Goal: Task Accomplishment & Management: Manage account settings

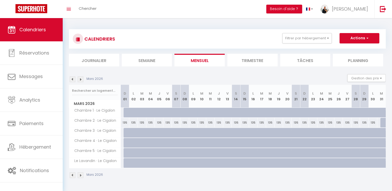
click at [124, 123] on div "135" at bounding box center [125, 123] width 9 height 10
type input "135"
type input "Dim 01 Mars 2026"
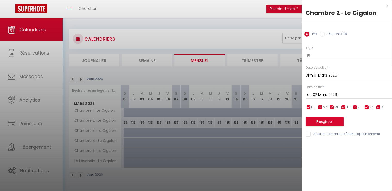
click at [324, 96] on input "Lun 02 Mars 2026" at bounding box center [349, 94] width 86 height 7
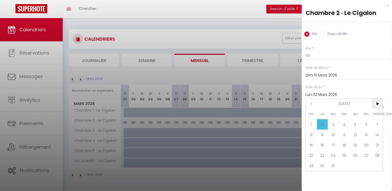
click at [377, 106] on span ">" at bounding box center [377, 103] width 11 height 10
click at [351, 123] on span "2" at bounding box center [355, 124] width 11 height 10
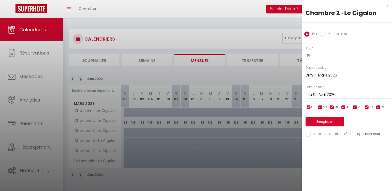
click at [330, 95] on input "Jeu 02 Avril 2026" at bounding box center [349, 94] width 86 height 7
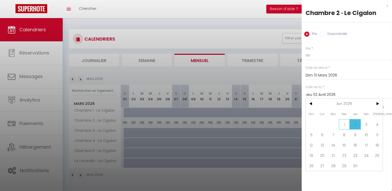
click at [347, 123] on span "1" at bounding box center [344, 124] width 11 height 10
type input "Mer 01 Avril 2026"
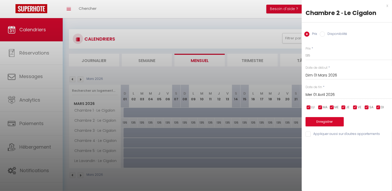
drag, startPoint x: 326, startPoint y: 35, endPoint x: 325, endPoint y: 39, distance: 4.7
click at [325, 35] on label "Disponibilité" at bounding box center [336, 34] width 22 height 6
click at [325, 35] on input "Disponibilité" at bounding box center [322, 33] width 5 height 5
radio input "true"
radio input "false"
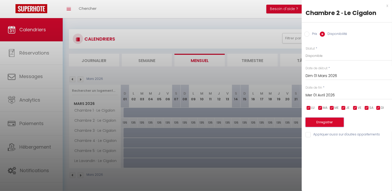
click at [324, 121] on button "Enregistrer" at bounding box center [325, 121] width 38 height 9
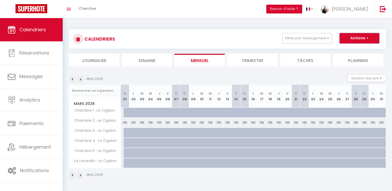
click at [364, 38] on button "Actions" at bounding box center [360, 38] width 40 height 10
click at [358, 50] on link "Nouvelle réservation" at bounding box center [354, 50] width 45 height 8
select select
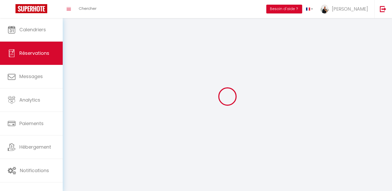
select select
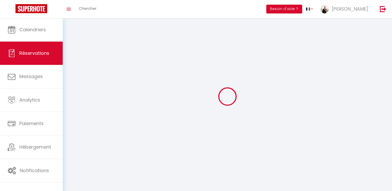
select select
checkbox input "false"
select select
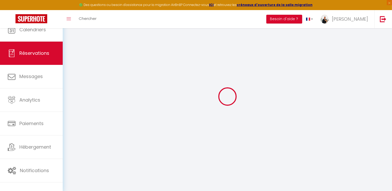
select select
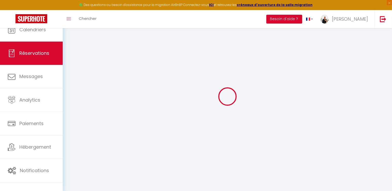
select select
checkbox input "false"
select select
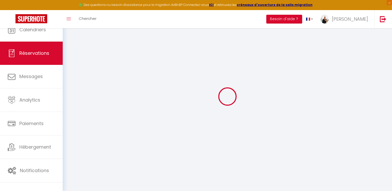
select select
checkbox input "false"
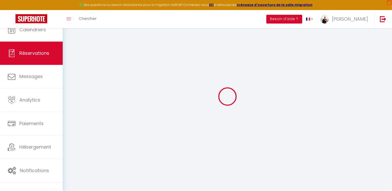
select select
checkbox input "false"
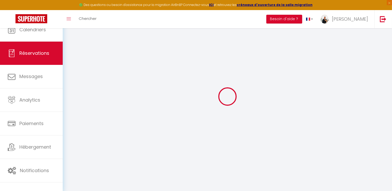
select select
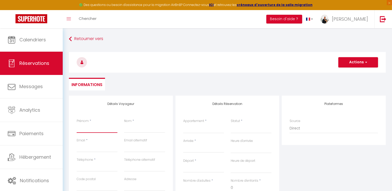
click at [91, 130] on input "Prénom" at bounding box center [97, 127] width 41 height 9
type input "F"
select select
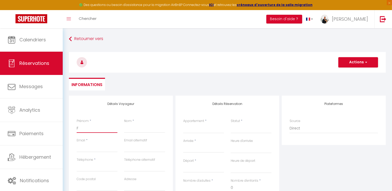
select select
checkbox input "false"
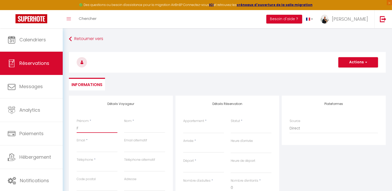
type input "FR"
select select
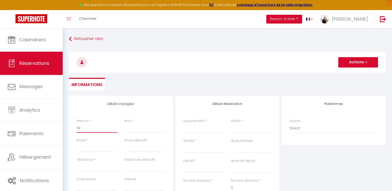
select select
checkbox input "false"
type input "FRI"
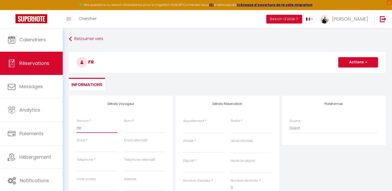
select select
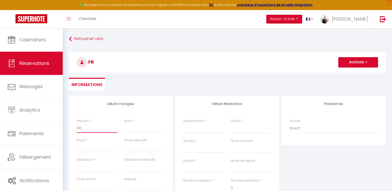
select select
checkbox input "false"
type input "FRIK"
select select
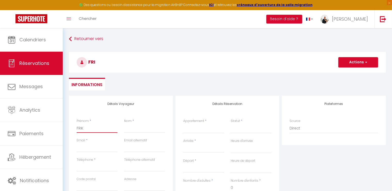
select select
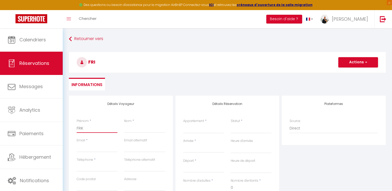
select select
checkbox input "false"
type input "FRIKA"
select select
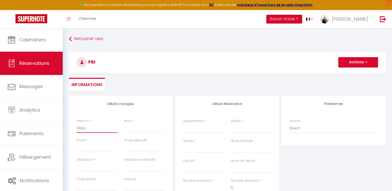
select select
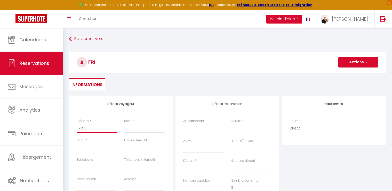
checkbox input "false"
type input "FRIKAE"
select select
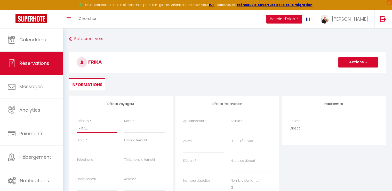
select select
checkbox input "false"
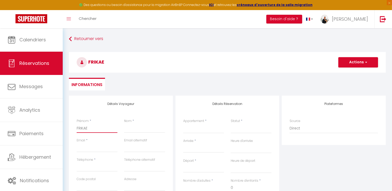
type input "FRIKA"
select select
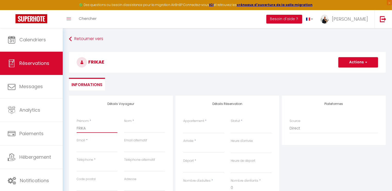
select select
checkbox input "false"
type input "FRIKAD"
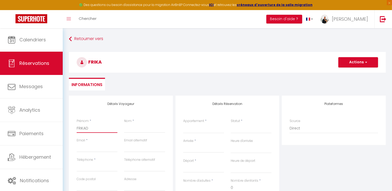
select select
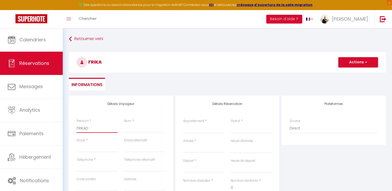
select select
checkbox input "false"
type input "FRIKADE"
select select
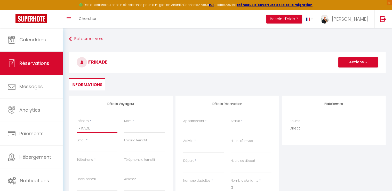
select select
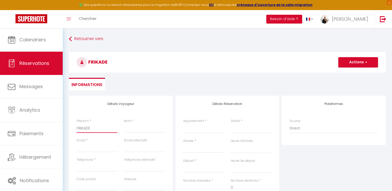
select select
checkbox input "false"
type input "FRIKADEL"
select select
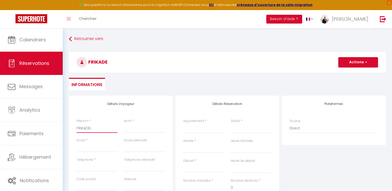
select select
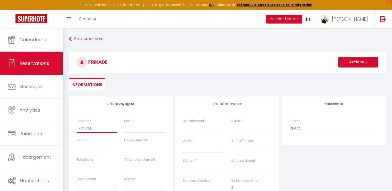
checkbox input "false"
type input "FRIKADELI"
select select
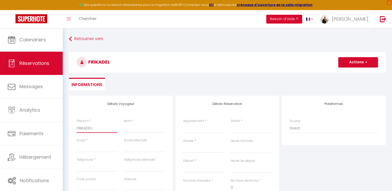
select select
checkbox input "false"
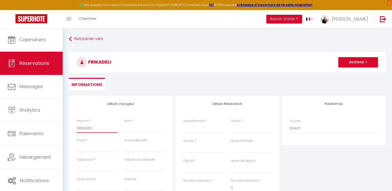
type input "FRIKADEL"
select select
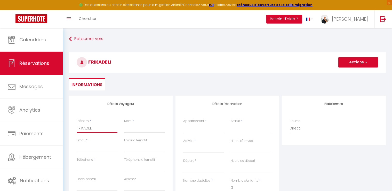
select select
checkbox input "false"
type input "FRIKADELl"
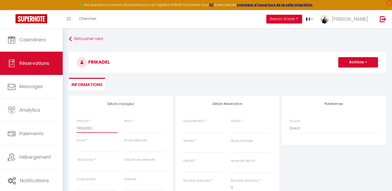
select select
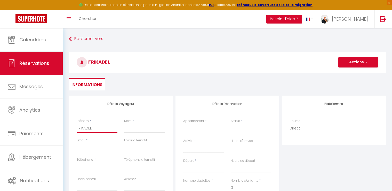
select select
checkbox input "false"
type input "FRIKADELli"
select select
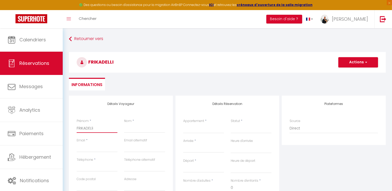
select select
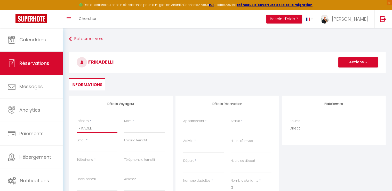
select select
checkbox input "false"
type input "FRIKADELli-"
select select
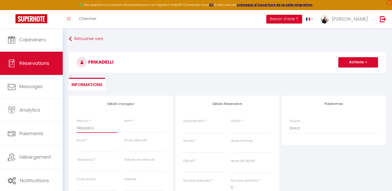
select select
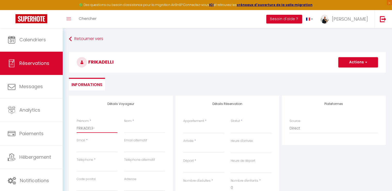
checkbox input "false"
type input "FRIKADELli"
select select
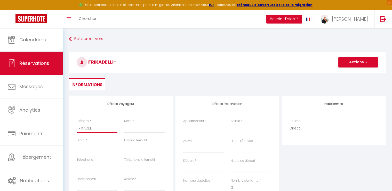
select select
checkbox input "false"
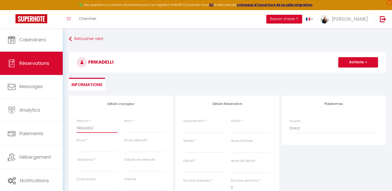
type input "FRIKADELl"
select select
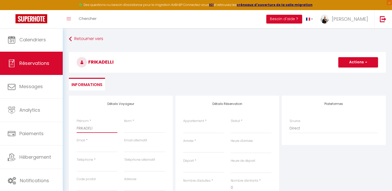
select select
checkbox input "false"
type input "FRIKADEL"
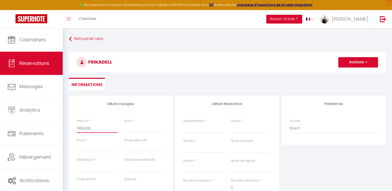
select select
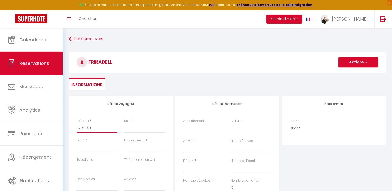
select select
click at [151, 128] on input "Nom" at bounding box center [144, 127] width 41 height 9
click at [101, 148] on input "Email client" at bounding box center [97, 147] width 41 height 9
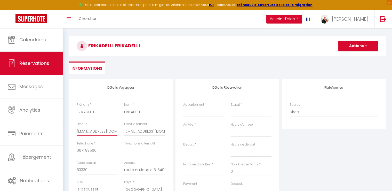
scroll to position [26, 0]
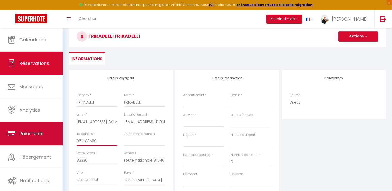
drag, startPoint x: 106, startPoint y: 138, endPoint x: 62, endPoint y: 143, distance: 44.2
click at [62, 144] on div "🟢 Des questions ou besoin d'assistance pour la migration AirBnB? Connectez-vous…" at bounding box center [196, 146] width 392 height 288
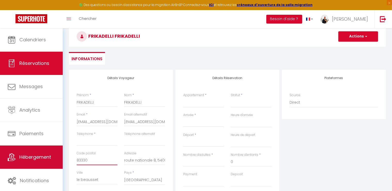
drag, startPoint x: 101, startPoint y: 161, endPoint x: 53, endPoint y: 158, distance: 48.1
click at [45, 157] on div "🟢 Des questions ou besoin d'assistance pour la migration AirBnB? Connectez-vous…" at bounding box center [196, 146] width 392 height 288
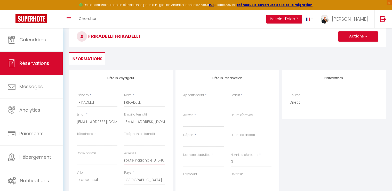
drag, startPoint x: 176, startPoint y: 160, endPoint x: 187, endPoint y: 160, distance: 10.6
click at [187, 160] on div "Détails Voyageur Prénom * FRIKADELLI Nom * FRIKADELLI Email * [EMAIL_ADDRESS][D…" at bounding box center [228, 162] width 320 height 185
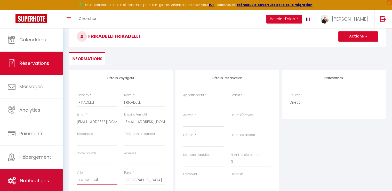
drag, startPoint x: 94, startPoint y: 179, endPoint x: 55, endPoint y: 175, distance: 39.7
click at [55, 175] on div "🟢 Des questions ou besoin d'assistance pour la migration AirBnB? Connectez-vous…" at bounding box center [196, 146] width 392 height 288
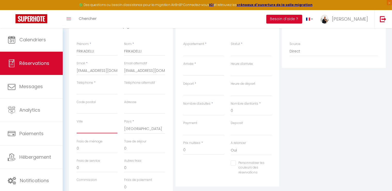
scroll to position [48, 0]
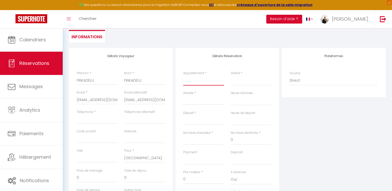
click at [190, 82] on select "Chambre 1 · Le Cigalon Chambre 2 · Le Cigalon Chambre 3 · Le Cigalon Chambre 4 …" at bounding box center [203, 81] width 41 height 10
click at [183, 76] on select "Chambre 1 · Le Cigalon Chambre 2 · Le Cigalon Chambre 3 · Le Cigalon Chambre 4 …" at bounding box center [203, 81] width 41 height 10
click at [256, 85] on select "Confirmé Non Confirmé [PERSON_NAME] par le voyageur No Show Request" at bounding box center [251, 81] width 41 height 10
click at [251, 81] on select "Confirmé Non Confirmé [PERSON_NAME] par le voyageur No Show Request" at bounding box center [251, 81] width 41 height 10
click at [236, 82] on select "Confirmé Non Confirmé [PERSON_NAME] par le voyageur No Show Request" at bounding box center [251, 81] width 41 height 10
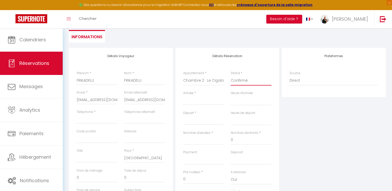
click at [231, 76] on select "Confirmé Non Confirmé [PERSON_NAME] par le voyageur No Show Request" at bounding box center [251, 81] width 41 height 10
click at [198, 99] on input "Arrivée" at bounding box center [203, 100] width 41 height 7
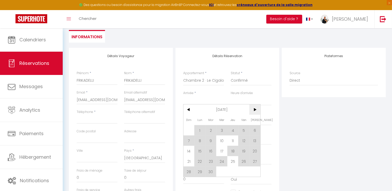
click at [255, 110] on span ">" at bounding box center [254, 109] width 11 height 10
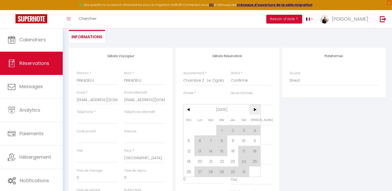
click at [255, 110] on span ">" at bounding box center [254, 109] width 11 height 10
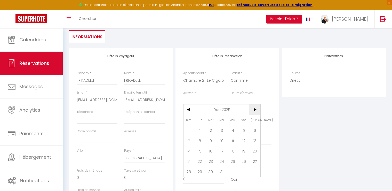
click at [255, 110] on span ">" at bounding box center [254, 109] width 11 height 10
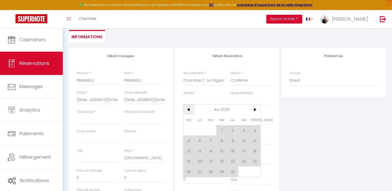
click at [187, 109] on span "<" at bounding box center [189, 109] width 11 height 10
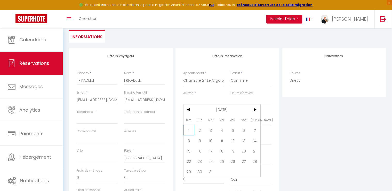
click at [187, 131] on span "1" at bounding box center [189, 130] width 11 height 10
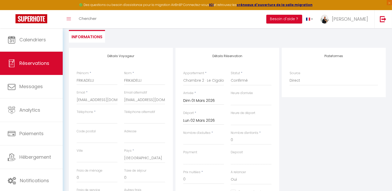
click at [215, 121] on input "Lun 02 Mars 2026" at bounding box center [203, 120] width 41 height 7
click at [223, 148] on span "4" at bounding box center [221, 150] width 11 height 10
click at [207, 141] on input "Nombre d'adultes" at bounding box center [203, 139] width 41 height 9
click at [322, 154] on div "Plateformes Source Direct [DOMAIN_NAME] [DOMAIN_NAME] Chalet montagne Expedia G…" at bounding box center [334, 140] width 107 height 185
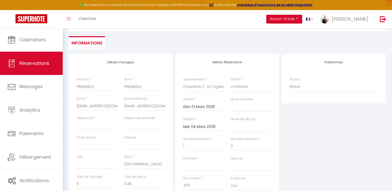
scroll to position [0, 0]
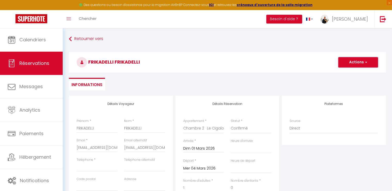
click at [352, 66] on button "Actions" at bounding box center [358, 62] width 40 height 10
click at [351, 73] on link "Enregistrer" at bounding box center [353, 73] width 41 height 7
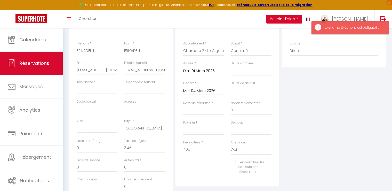
scroll to position [77, 0]
click at [83, 90] on input "Téléphone" at bounding box center [97, 89] width 41 height 9
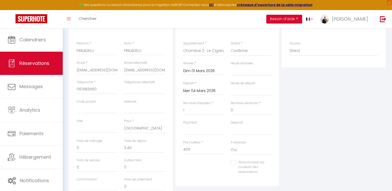
click at [353, 108] on div "Plateformes Source Direct [DOMAIN_NAME] [DOMAIN_NAME] Chalet montagne Expedia G…" at bounding box center [334, 110] width 107 height 185
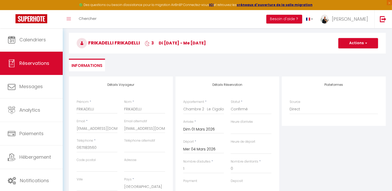
scroll to position [0, 0]
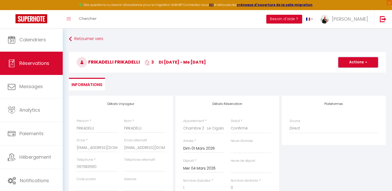
click at [352, 59] on button "Actions" at bounding box center [358, 62] width 40 height 10
click at [348, 73] on link "Enregistrer" at bounding box center [353, 73] width 41 height 7
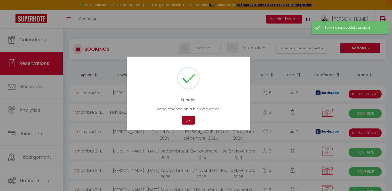
click at [189, 120] on button "OK" at bounding box center [188, 120] width 13 height 9
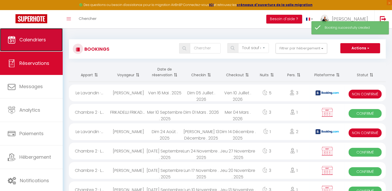
click at [28, 36] on link "Calendriers" at bounding box center [31, 39] width 63 height 23
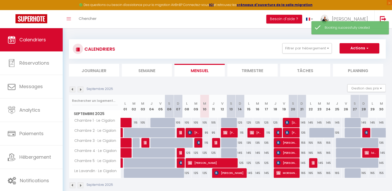
click at [82, 89] on img at bounding box center [81, 89] width 6 height 6
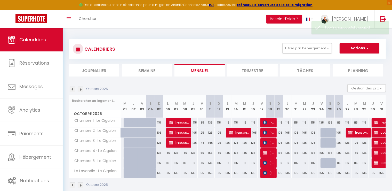
click at [82, 89] on img at bounding box center [81, 89] width 6 height 6
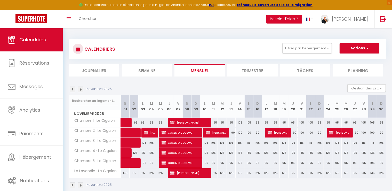
click at [82, 89] on img at bounding box center [81, 89] width 6 height 6
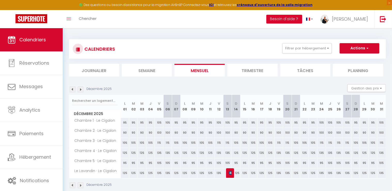
click at [82, 89] on img at bounding box center [81, 89] width 6 height 6
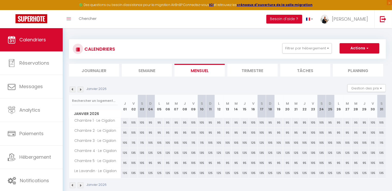
click at [82, 89] on img at bounding box center [81, 89] width 6 height 6
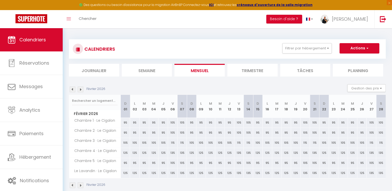
click at [82, 89] on img at bounding box center [81, 89] width 6 height 6
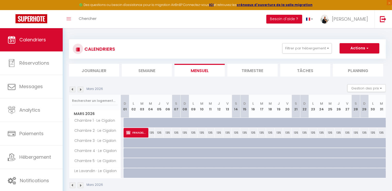
click at [122, 131] on div "135" at bounding box center [125, 133] width 9 height 10
click at [151, 133] on div "135" at bounding box center [150, 133] width 9 height 10
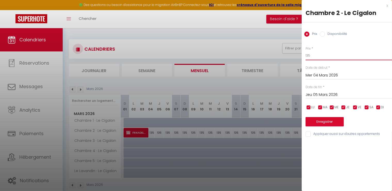
drag, startPoint x: 298, startPoint y: 56, endPoint x: 273, endPoint y: 56, distance: 25.0
click at [273, 56] on body "🟢 Des questions ou besoin d'assistance pour la migration AirBnB? Connectez-vous…" at bounding box center [196, 123] width 392 height 191
click at [321, 77] on input "Mer 04 Mars 2026" at bounding box center [349, 75] width 86 height 7
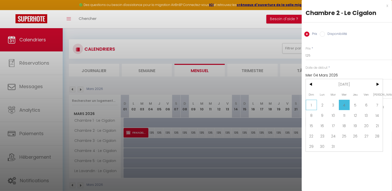
click at [311, 106] on span "1" at bounding box center [311, 105] width 11 height 10
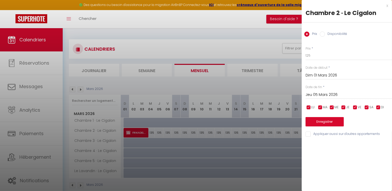
click at [323, 95] on input "Jeu 05 Mars 2026" at bounding box center [349, 94] width 86 height 7
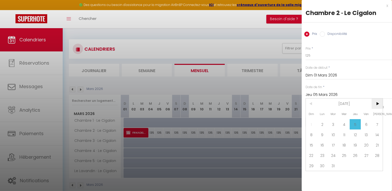
click at [376, 103] on span ">" at bounding box center [377, 103] width 11 height 10
click at [344, 123] on span "1" at bounding box center [344, 124] width 11 height 10
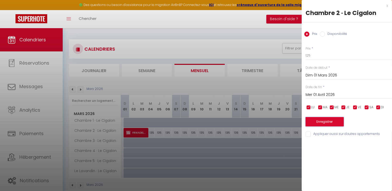
click at [323, 123] on button "Enregistrer" at bounding box center [325, 121] width 38 height 9
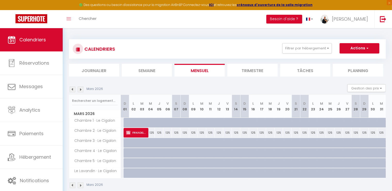
click at [126, 124] on div at bounding box center [128, 123] width 9 height 10
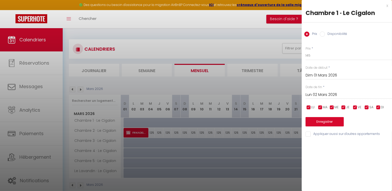
click at [324, 35] on input "Disponibilité" at bounding box center [322, 33] width 5 height 5
click at [323, 94] on input "Lun 02 Mars 2026" at bounding box center [349, 95] width 86 height 7
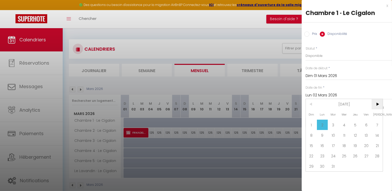
click at [378, 103] on span ">" at bounding box center [377, 104] width 11 height 10
click at [343, 122] on span "1" at bounding box center [344, 125] width 11 height 10
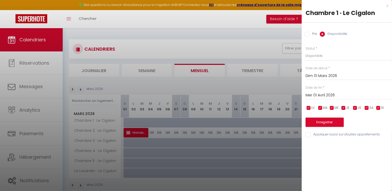
click at [310, 75] on input "Dim 01 Mars 2026" at bounding box center [349, 76] width 86 height 7
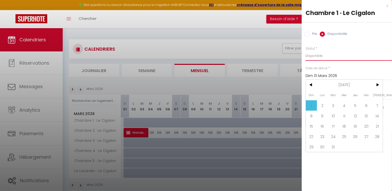
click at [351, 60] on select "Disponible Indisponible" at bounding box center [349, 56] width 86 height 10
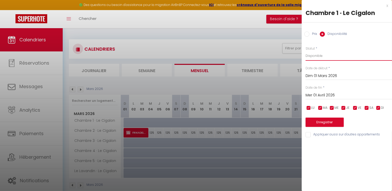
click at [306, 51] on select "Disponible Indisponible" at bounding box center [349, 56] width 86 height 10
click at [328, 121] on button "Enregistrer" at bounding box center [325, 121] width 38 height 9
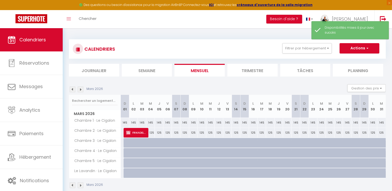
click at [124, 123] on div "145" at bounding box center [125, 123] width 9 height 10
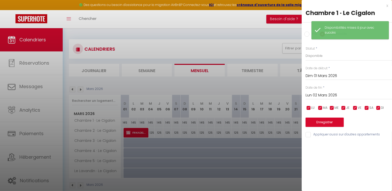
click at [319, 95] on input "Lun 02 Mars 2026" at bounding box center [349, 95] width 86 height 7
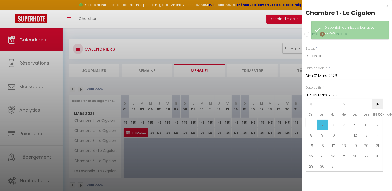
click at [376, 102] on span ">" at bounding box center [377, 104] width 11 height 10
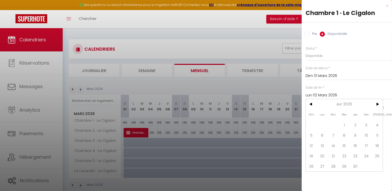
click at [342, 123] on span "1" at bounding box center [344, 125] width 11 height 10
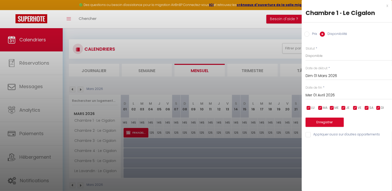
click at [306, 34] on input "Prix" at bounding box center [306, 33] width 5 height 5
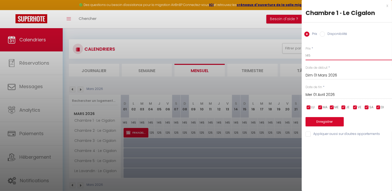
click at [314, 54] on input "145" at bounding box center [349, 55] width 86 height 9
click at [326, 118] on button "Enregistrer" at bounding box center [325, 121] width 38 height 9
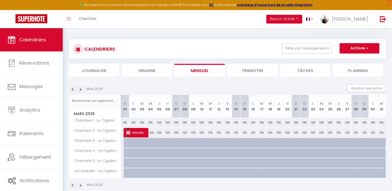
click at [132, 133] on span "FRIKADELLI FRIKADELLI" at bounding box center [136, 133] width 20 height 10
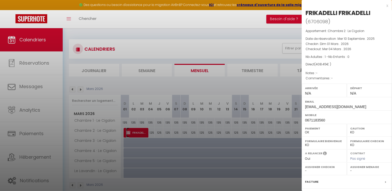
scroll to position [57, 0]
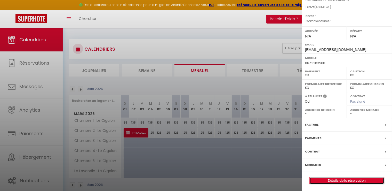
click at [356, 178] on link "Détails de la réservation" at bounding box center [347, 180] width 74 height 7
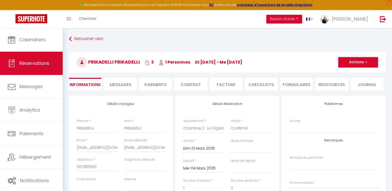
click at [356, 63] on button "Actions" at bounding box center [358, 62] width 40 height 10
click at [352, 81] on link "Dupliquer" at bounding box center [353, 80] width 41 height 7
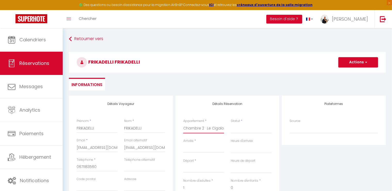
click at [209, 128] on select "Chambre 1 · Le Cigalon Chambre 2 · Le Cigalon Chambre 3 · Le Cigalon Chambre 4 …" at bounding box center [203, 128] width 41 height 10
click at [183, 123] on select "Chambre 1 · Le Cigalon Chambre 2 · Le Cigalon Chambre 3 · Le Cigalon Chambre 4 …" at bounding box center [203, 128] width 41 height 10
click at [202, 149] on input "Arrivée" at bounding box center [203, 148] width 41 height 7
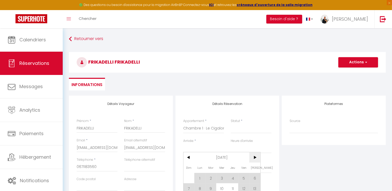
click at [254, 157] on span ">" at bounding box center [254, 157] width 11 height 10
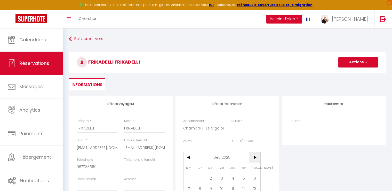
click at [254, 157] on span ">" at bounding box center [254, 157] width 11 height 10
click at [188, 176] on span "1" at bounding box center [189, 178] width 11 height 10
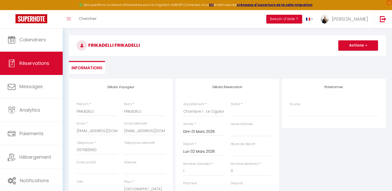
scroll to position [26, 0]
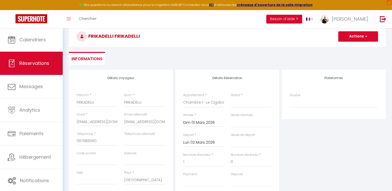
click at [209, 142] on input "Lun 02 Mars 2026" at bounding box center [203, 142] width 41 height 7
click at [222, 172] on span "4" at bounding box center [221, 172] width 11 height 10
click at [251, 101] on select "Confirmé Non Confirmé [PERSON_NAME] par le voyageur No Show Request" at bounding box center [251, 103] width 41 height 10
click at [231, 98] on select "Confirmé Non Confirmé [PERSON_NAME] par le voyageur No Show Request" at bounding box center [251, 103] width 41 height 10
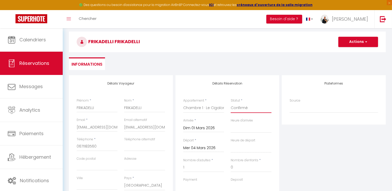
scroll to position [0, 0]
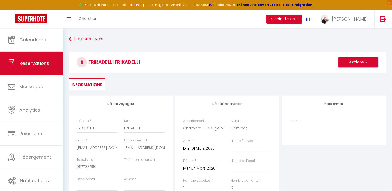
click at [346, 61] on button "Actions" at bounding box center [358, 62] width 40 height 10
click at [343, 74] on link "Enregistrer" at bounding box center [353, 73] width 41 height 7
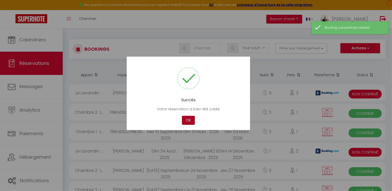
click at [185, 120] on button "OK" at bounding box center [188, 120] width 13 height 9
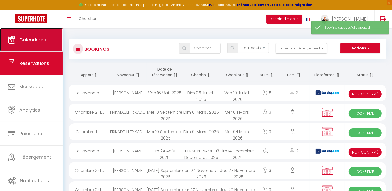
click at [25, 35] on link "Calendriers" at bounding box center [31, 39] width 63 height 23
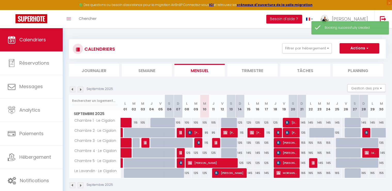
click at [82, 90] on img at bounding box center [81, 89] width 6 height 6
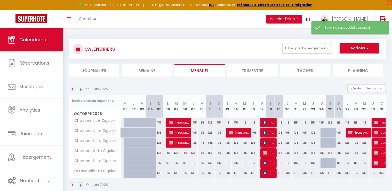
click at [82, 90] on img at bounding box center [81, 89] width 6 height 6
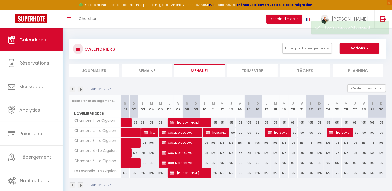
click at [82, 90] on img at bounding box center [81, 89] width 6 height 6
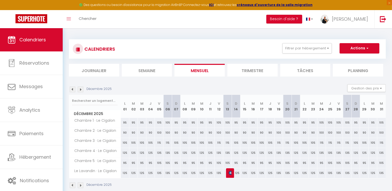
click at [82, 90] on img at bounding box center [81, 89] width 6 height 6
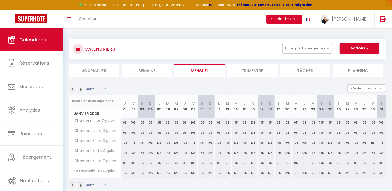
click at [82, 90] on img at bounding box center [81, 89] width 6 height 6
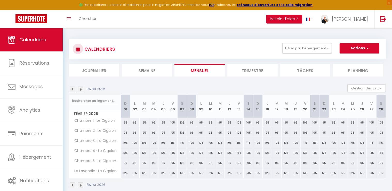
click at [82, 90] on img at bounding box center [81, 89] width 6 height 6
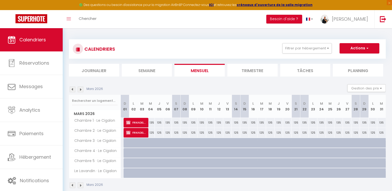
click at [126, 143] on div at bounding box center [128, 143] width 9 height 10
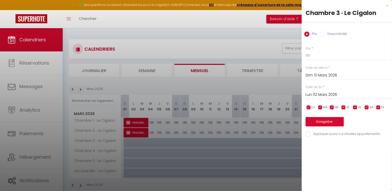
click at [320, 95] on input "Lun 02 Mars 2026" at bounding box center [349, 94] width 86 height 7
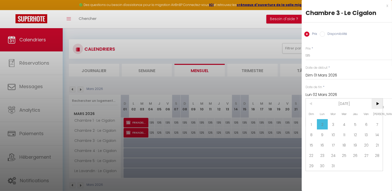
click at [375, 103] on span ">" at bounding box center [377, 103] width 11 height 10
click at [343, 123] on span "1" at bounding box center [344, 124] width 11 height 10
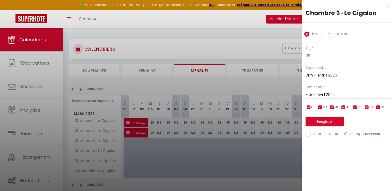
click at [315, 55] on input "135" at bounding box center [349, 55] width 86 height 9
click at [323, 32] on input "Disponibilité" at bounding box center [322, 33] width 5 height 5
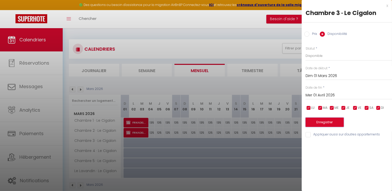
click at [321, 120] on button "Enregistrer" at bounding box center [325, 121] width 38 height 9
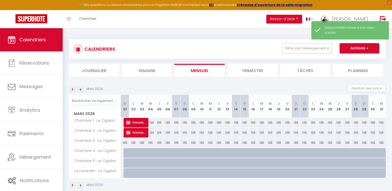
click at [125, 142] on div "135" at bounding box center [125, 143] width 9 height 10
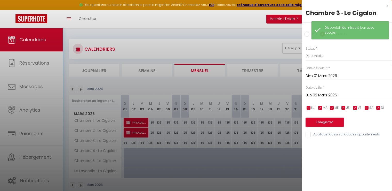
click at [320, 97] on input "Lun 02 Mars 2026" at bounding box center [349, 95] width 86 height 7
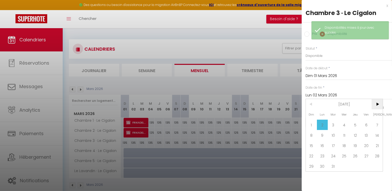
click at [378, 103] on span ">" at bounding box center [377, 104] width 11 height 10
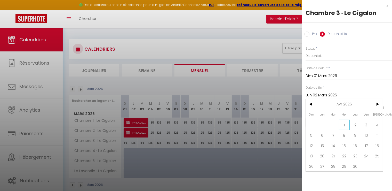
click at [345, 125] on span "1" at bounding box center [344, 125] width 11 height 10
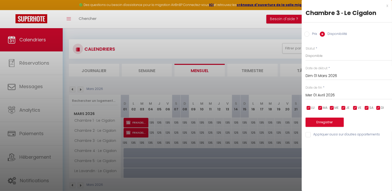
click at [308, 35] on input "Prix" at bounding box center [306, 33] width 5 height 5
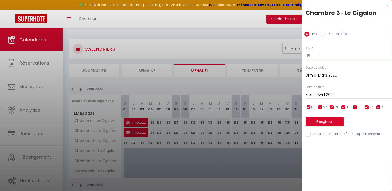
click at [321, 58] on input "135" at bounding box center [349, 55] width 86 height 9
click at [327, 124] on button "Enregistrer" at bounding box center [325, 121] width 38 height 9
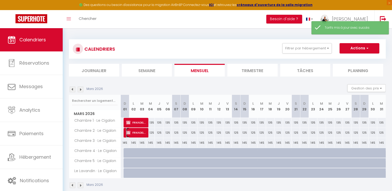
click at [139, 130] on span "FRIKADELLI FRIKADELLI" at bounding box center [136, 133] width 20 height 10
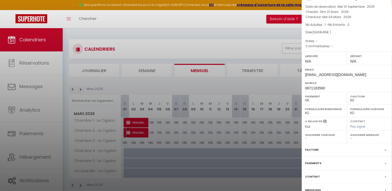
scroll to position [57, 0]
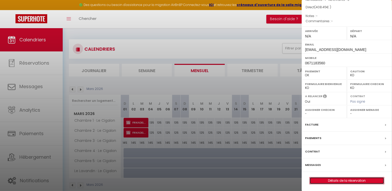
click at [343, 181] on link "Détails de la réservation" at bounding box center [347, 180] width 74 height 7
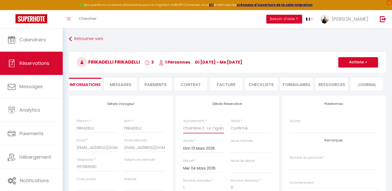
click at [201, 128] on select "Chambre 1 · Le Cigalon Chambre 2 · Le Cigalon Chambre 3 · Le Cigalon Chambre 4 …" at bounding box center [203, 128] width 41 height 10
click at [183, 123] on select "Chambre 1 · Le Cigalon Chambre 2 · Le Cigalon Chambre 3 · Le Cigalon Chambre 4 …" at bounding box center [203, 128] width 41 height 10
click at [200, 167] on input "Mer 04 Mars 2026" at bounding box center [203, 168] width 41 height 7
click at [208, 127] on select "Chambre 1 · Le Cigalon Chambre 2 · Le Cigalon Chambre 3 · Le Cigalon Chambre 4 …" at bounding box center [203, 128] width 41 height 10
click at [183, 123] on select "Chambre 1 · Le Cigalon Chambre 2 · Le Cigalon Chambre 3 · Le Cigalon Chambre 4 …" at bounding box center [203, 128] width 41 height 10
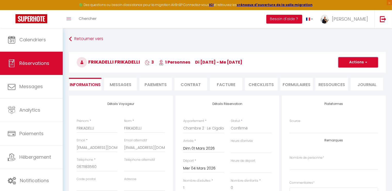
click at [365, 65] on button "Actions" at bounding box center [358, 62] width 40 height 10
click at [354, 79] on link "Dupliquer" at bounding box center [353, 80] width 41 height 7
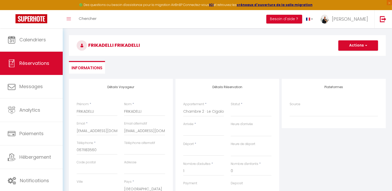
scroll to position [26, 0]
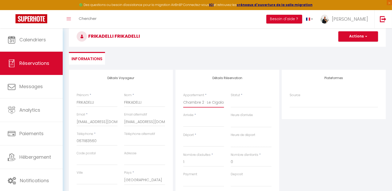
click at [212, 102] on select "Chambre 1 · Le Cigalon Chambre 2 · Le Cigalon Chambre 3 · Le Cigalon Chambre 4 …" at bounding box center [203, 103] width 41 height 10
click at [183, 98] on select "Chambre 1 · Le Cigalon Chambre 2 · Le Cigalon Chambre 3 · Le Cigalon Chambre 4 …" at bounding box center [203, 103] width 41 height 10
click at [238, 104] on select "Confirmé Non Confirmé [PERSON_NAME] par le voyageur No Show Request" at bounding box center [251, 103] width 41 height 10
click at [231, 98] on select "Confirmé Non Confirmé [PERSON_NAME] par le voyageur No Show Request" at bounding box center [251, 103] width 41 height 10
click at [199, 123] on input "Arrivée" at bounding box center [203, 122] width 41 height 7
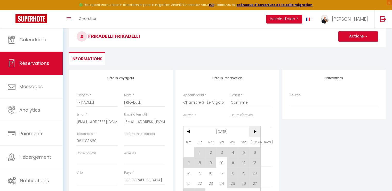
click at [254, 132] on span ">" at bounding box center [254, 131] width 11 height 10
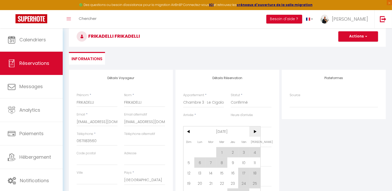
click at [254, 132] on span ">" at bounding box center [254, 131] width 11 height 10
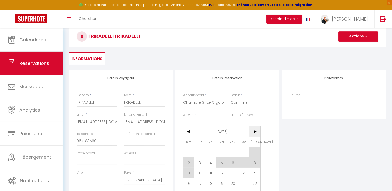
click at [254, 132] on span ">" at bounding box center [254, 131] width 11 height 10
click at [254, 131] on span ">" at bounding box center [254, 131] width 11 height 10
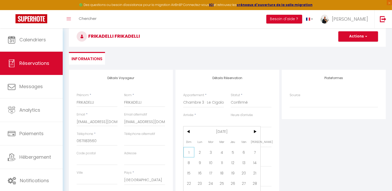
click at [191, 153] on span "1" at bounding box center [189, 152] width 11 height 10
click at [207, 140] on input "Lun 02 Mars 2026" at bounding box center [203, 142] width 41 height 7
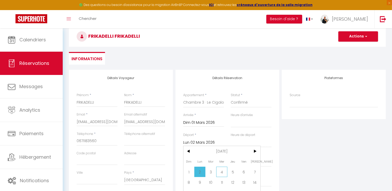
click at [223, 172] on span "4" at bounding box center [221, 172] width 11 height 10
click at [203, 122] on input "Dim 01 Mars 2026" at bounding box center [203, 122] width 41 height 7
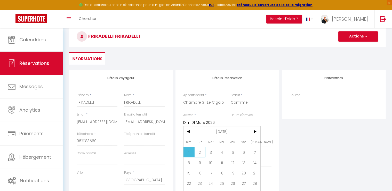
click at [197, 151] on span "2" at bounding box center [199, 152] width 11 height 10
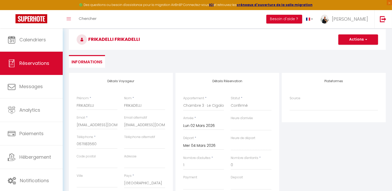
scroll to position [0, 0]
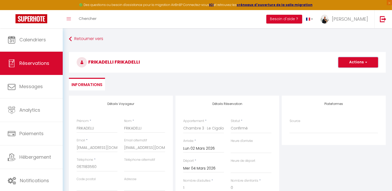
click at [351, 60] on button "Actions" at bounding box center [358, 62] width 40 height 10
click at [345, 74] on link "Enregistrer" at bounding box center [353, 73] width 41 height 7
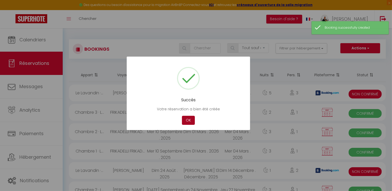
click at [193, 122] on button "OK" at bounding box center [188, 120] width 13 height 9
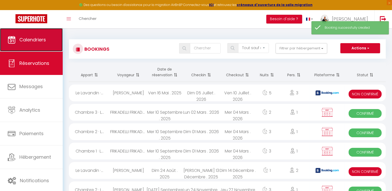
click at [35, 37] on span "Calendriers" at bounding box center [32, 39] width 27 height 6
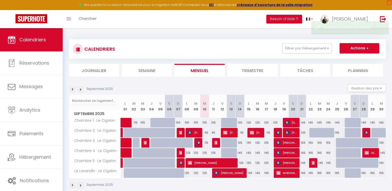
click at [79, 88] on img at bounding box center [81, 89] width 6 height 6
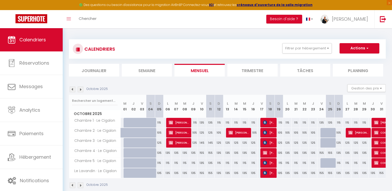
click at [82, 90] on img at bounding box center [81, 89] width 6 height 6
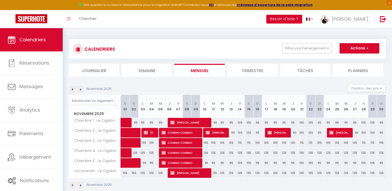
click at [82, 90] on img at bounding box center [81, 89] width 6 height 6
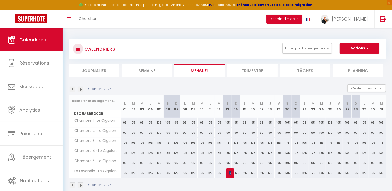
click at [82, 90] on img at bounding box center [81, 89] width 6 height 6
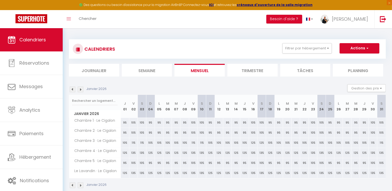
click at [82, 90] on img at bounding box center [81, 89] width 6 height 6
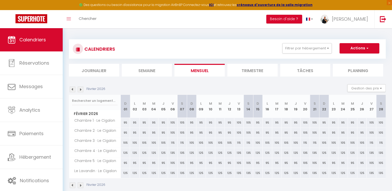
click at [82, 90] on img at bounding box center [81, 89] width 6 height 6
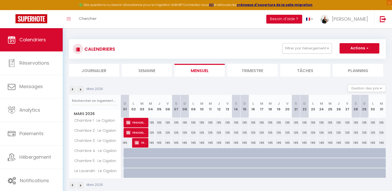
click at [127, 151] on div at bounding box center [128, 153] width 9 height 10
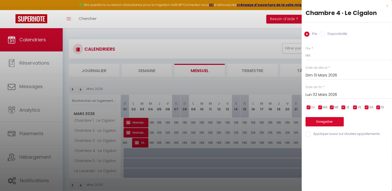
click at [324, 91] on input "Lun 02 Mars 2026" at bounding box center [349, 94] width 86 height 7
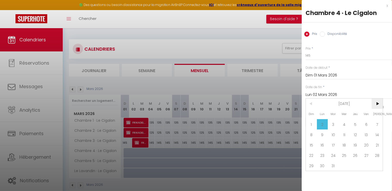
click at [376, 104] on span ">" at bounding box center [377, 103] width 11 height 10
click at [342, 123] on span "1" at bounding box center [344, 124] width 11 height 10
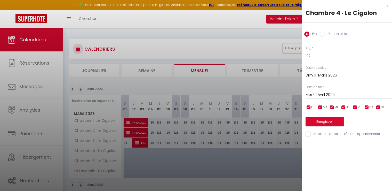
click at [324, 32] on input "Disponibilité" at bounding box center [322, 33] width 5 height 5
click at [324, 122] on button "Enregistrer" at bounding box center [325, 121] width 38 height 9
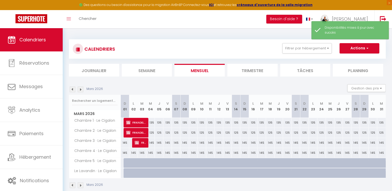
click at [124, 152] on div "145" at bounding box center [125, 153] width 9 height 10
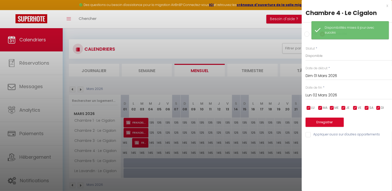
click at [325, 98] on input "Lun 02 Mars 2026" at bounding box center [349, 95] width 86 height 7
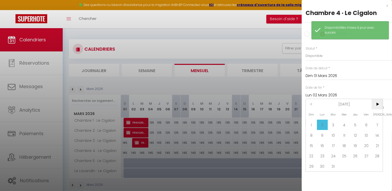
click at [375, 104] on span ">" at bounding box center [377, 104] width 11 height 10
click at [344, 125] on span "1" at bounding box center [344, 125] width 11 height 10
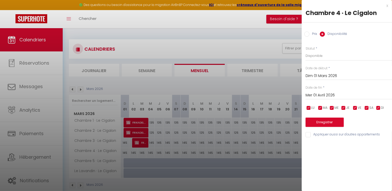
click at [306, 34] on input "Prix" at bounding box center [306, 33] width 5 height 5
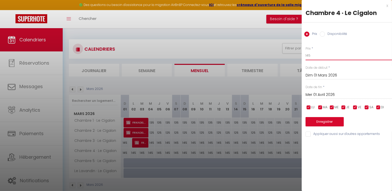
click at [322, 56] on input "145" at bounding box center [349, 55] width 86 height 9
click at [323, 122] on button "Enregistrer" at bounding box center [325, 121] width 38 height 9
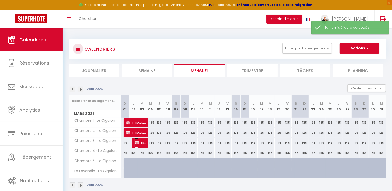
click at [139, 143] on span "FRIKADELLI FRIKADELLI" at bounding box center [140, 143] width 11 height 10
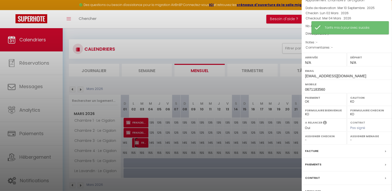
scroll to position [57, 0]
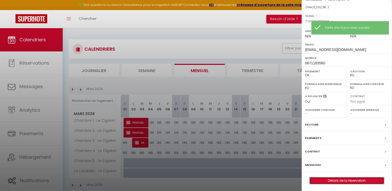
click at [337, 179] on link "Détails de la réservation" at bounding box center [347, 180] width 74 height 7
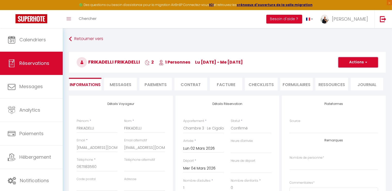
click at [370, 61] on button "Actions" at bounding box center [358, 62] width 40 height 10
click at [352, 79] on link "Dupliquer" at bounding box center [353, 80] width 41 height 7
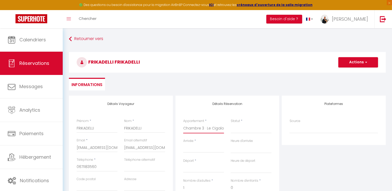
click at [215, 125] on select "Chambre 1 · Le Cigalon Chambre 2 · Le Cigalon Chambre 3 · Le Cigalon Chambre 4 …" at bounding box center [203, 128] width 41 height 10
click at [183, 123] on select "Chambre 1 · Le Cigalon Chambre 2 · Le Cigalon Chambre 3 · Le Cigalon Chambre 4 …" at bounding box center [203, 128] width 41 height 10
click at [207, 148] on input "Arrivée" at bounding box center [203, 148] width 41 height 7
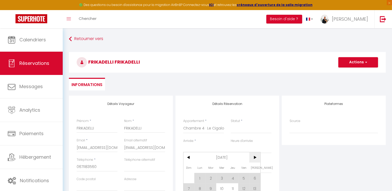
click at [254, 156] on span ">" at bounding box center [254, 157] width 11 height 10
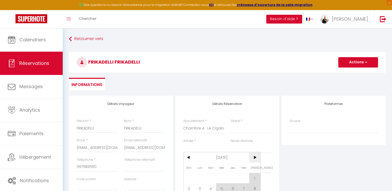
click at [254, 156] on span ">" at bounding box center [254, 157] width 11 height 10
click at [200, 177] on span "2" at bounding box center [199, 178] width 11 height 10
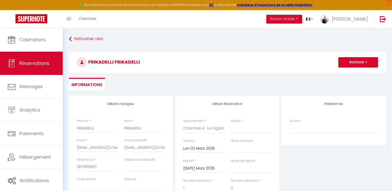
scroll to position [52, 0]
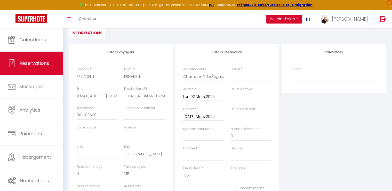
click at [204, 117] on input "[DATE] Mars 2026" at bounding box center [203, 116] width 41 height 7
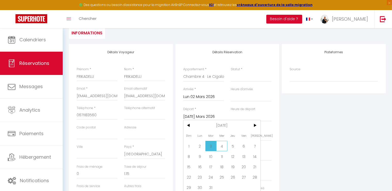
click at [223, 144] on span "4" at bounding box center [221, 146] width 11 height 10
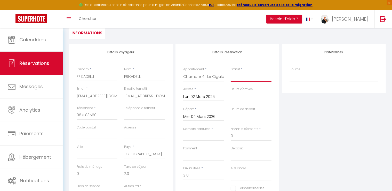
click at [256, 78] on select "Confirmé Non Confirmé [PERSON_NAME] par le voyageur No Show Request" at bounding box center [251, 77] width 41 height 10
click at [231, 72] on select "Confirmé Non Confirmé [PERSON_NAME] par le voyageur No Show Request" at bounding box center [251, 77] width 41 height 10
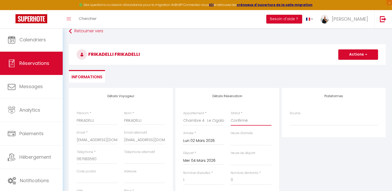
scroll to position [0, 0]
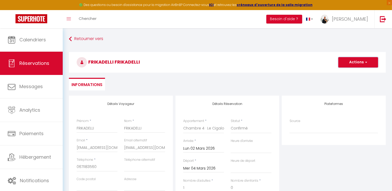
drag, startPoint x: 352, startPoint y: 62, endPoint x: 351, endPoint y: 67, distance: 5.4
click at [352, 62] on button "Actions" at bounding box center [358, 62] width 40 height 10
click at [345, 73] on link "Enregistrer" at bounding box center [353, 73] width 41 height 7
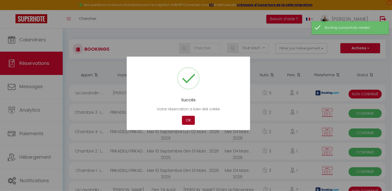
click at [191, 120] on button "OK" at bounding box center [188, 120] width 13 height 9
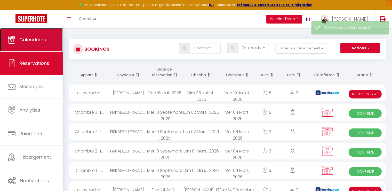
click at [49, 40] on link "Calendriers" at bounding box center [31, 39] width 63 height 23
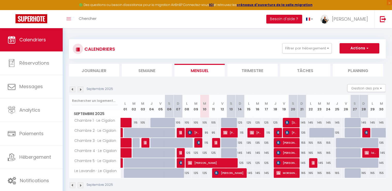
click at [82, 88] on img at bounding box center [81, 89] width 6 height 6
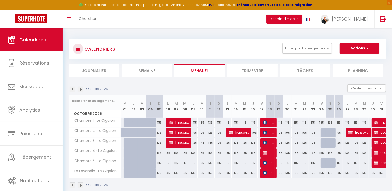
click at [82, 87] on img at bounding box center [81, 89] width 6 height 6
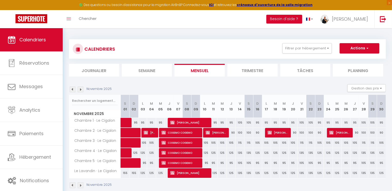
click at [80, 88] on img at bounding box center [81, 89] width 6 height 6
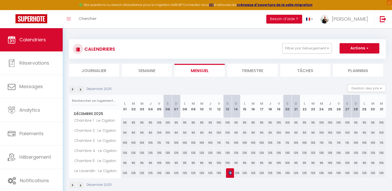
click at [80, 88] on img at bounding box center [81, 89] width 6 height 6
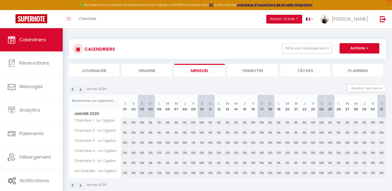
click at [80, 88] on img at bounding box center [81, 89] width 6 height 6
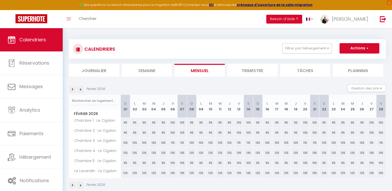
click at [80, 88] on img at bounding box center [81, 89] width 6 height 6
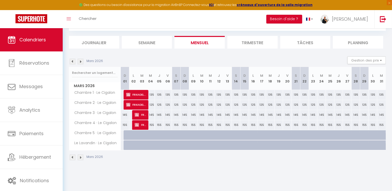
scroll to position [28, 0]
click at [127, 136] on div at bounding box center [128, 135] width 9 height 10
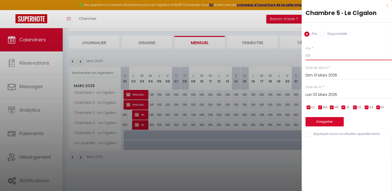
click at [312, 57] on input "125" at bounding box center [349, 55] width 86 height 9
click at [318, 92] on input "Lun 02 Mars 2026" at bounding box center [349, 94] width 86 height 7
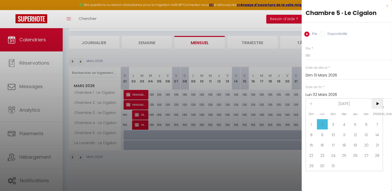
click at [382, 102] on span ">" at bounding box center [377, 103] width 11 height 10
click at [343, 122] on span "1" at bounding box center [344, 124] width 11 height 10
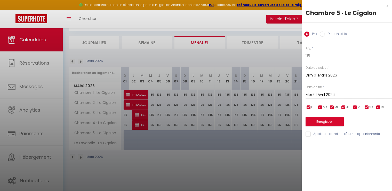
click at [323, 33] on input "Disponibilité" at bounding box center [322, 33] width 5 height 5
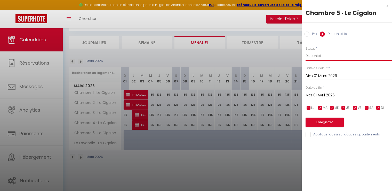
click at [315, 57] on select "Disponible Indisponible" at bounding box center [349, 56] width 86 height 10
click at [306, 51] on select "Disponible Indisponible" at bounding box center [349, 56] width 86 height 10
click at [325, 123] on button "Enregistrer" at bounding box center [325, 121] width 38 height 9
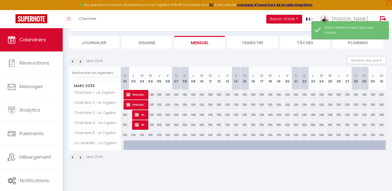
click at [125, 135] on div "125" at bounding box center [125, 135] width 9 height 10
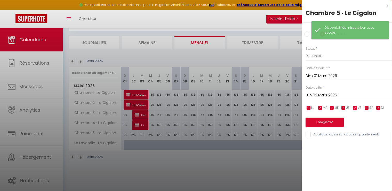
click at [309, 33] on input "Prix" at bounding box center [306, 33] width 5 height 5
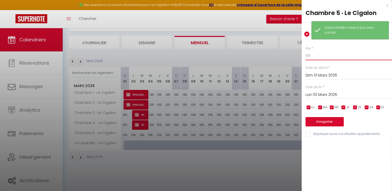
drag, startPoint x: 332, startPoint y: 59, endPoint x: 259, endPoint y: 49, distance: 73.5
click at [259, 49] on body "🟢 Des questions ou besoin d'assistance pour la migration AirBnB? Connectez-vous…" at bounding box center [196, 95] width 392 height 191
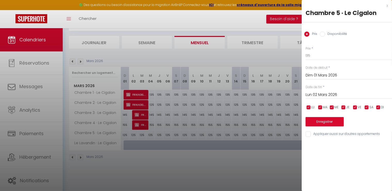
click at [330, 96] on input "Lun 02 Mars 2026" at bounding box center [349, 94] width 86 height 7
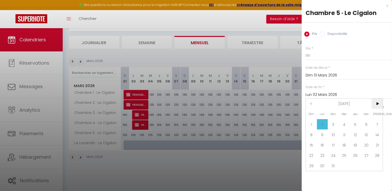
click at [382, 104] on span ">" at bounding box center [377, 103] width 11 height 10
click at [342, 120] on span "1" at bounding box center [344, 124] width 11 height 10
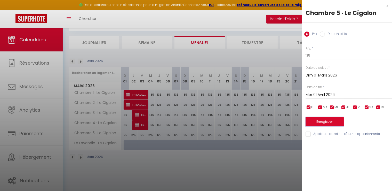
click at [320, 123] on button "Enregistrer" at bounding box center [325, 121] width 38 height 9
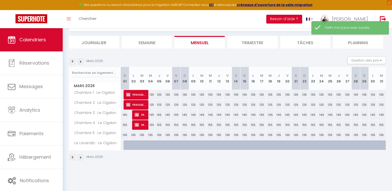
click at [127, 144] on div at bounding box center [128, 145] width 9 height 10
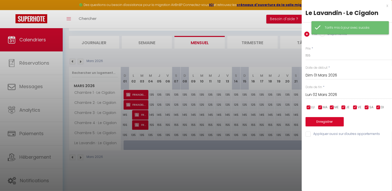
click at [322, 33] on div "Tarifs mis à jour avec succès" at bounding box center [350, 27] width 77 height 13
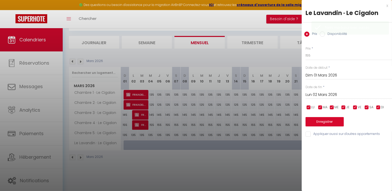
click at [322, 35] on input "Disponibilité" at bounding box center [322, 33] width 5 height 5
click at [326, 98] on input "Lun 02 Mars 2026" at bounding box center [349, 95] width 86 height 7
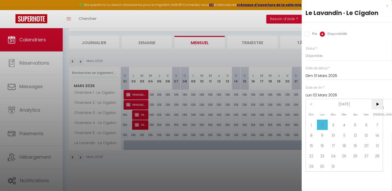
drag, startPoint x: 380, startPoint y: 102, endPoint x: 374, endPoint y: 108, distance: 8.4
click at [380, 102] on span ">" at bounding box center [377, 104] width 11 height 10
click at [344, 123] on span "1" at bounding box center [344, 125] width 11 height 10
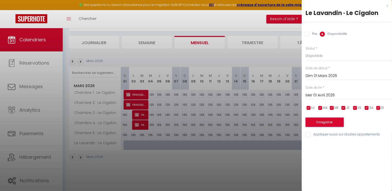
click at [323, 122] on button "Enregistrer" at bounding box center [325, 121] width 38 height 9
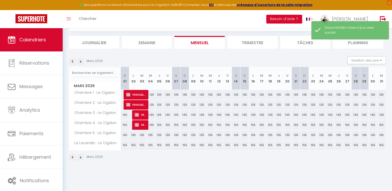
click at [125, 144] on div "155" at bounding box center [125, 145] width 9 height 10
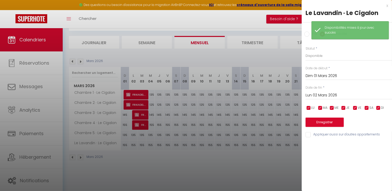
click at [305, 36] on input "Prix" at bounding box center [306, 33] width 5 height 5
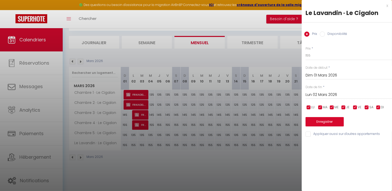
click at [387, 4] on div "x" at bounding box center [345, 6] width 86 height 6
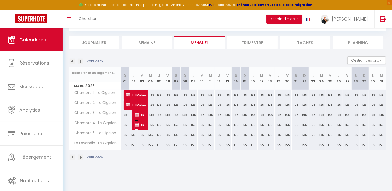
click at [138, 128] on span "FRIKADELLI FRIKADELLI" at bounding box center [140, 125] width 11 height 10
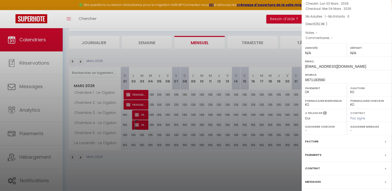
scroll to position [57, 0]
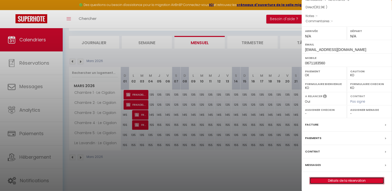
click at [338, 178] on link "Détails de la réservation" at bounding box center [347, 180] width 74 height 7
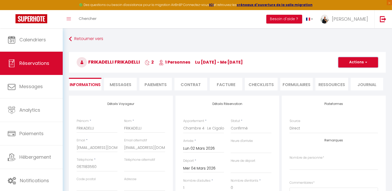
click at [365, 62] on span "button" at bounding box center [365, 62] width 3 height 5
click at [347, 80] on link "Dupliquer" at bounding box center [353, 80] width 41 height 7
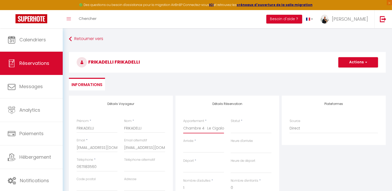
click at [201, 129] on select "Chambre 1 · Le Cigalon Chambre 2 · Le Cigalon Chambre 3 · Le Cigalon Chambre 4 …" at bounding box center [203, 128] width 41 height 10
click at [183, 123] on select "Chambre 1 · Le Cigalon Chambre 2 · Le Cigalon Chambre 3 · Le Cigalon Chambre 4 …" at bounding box center [203, 128] width 41 height 10
click at [251, 129] on select "Confirmé Non Confirmé [PERSON_NAME] par le voyageur No Show Request" at bounding box center [251, 128] width 41 height 10
click at [231, 123] on select "Confirmé Non Confirmé [PERSON_NAME] par le voyageur No Show Request" at bounding box center [251, 128] width 41 height 10
click at [199, 149] on input "Arrivée" at bounding box center [203, 148] width 41 height 7
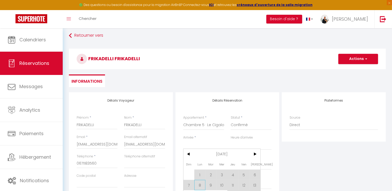
scroll to position [52, 0]
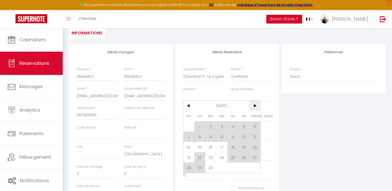
click at [256, 106] on span ">" at bounding box center [254, 105] width 11 height 10
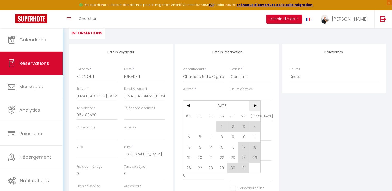
click at [255, 106] on span ">" at bounding box center [254, 105] width 11 height 10
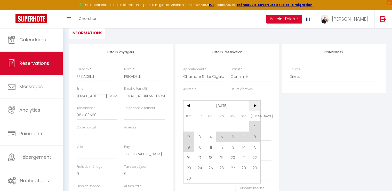
click at [256, 106] on span ">" at bounding box center [254, 105] width 11 height 10
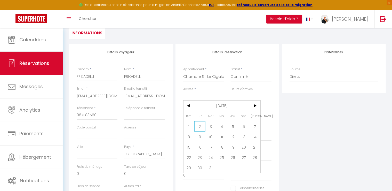
click at [195, 125] on span "2" at bounding box center [199, 126] width 11 height 10
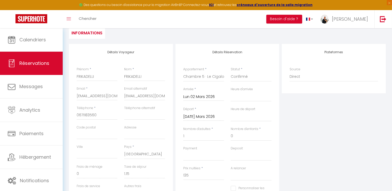
click at [194, 116] on input "[DATE] Mars 2026" at bounding box center [203, 116] width 41 height 7
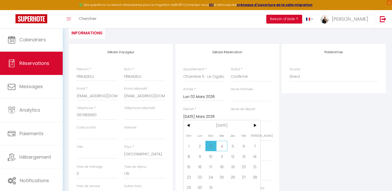
click at [223, 145] on span "4" at bounding box center [221, 146] width 11 height 10
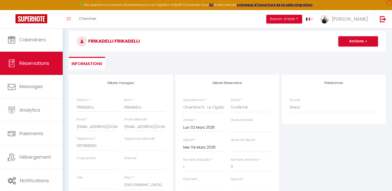
scroll to position [0, 0]
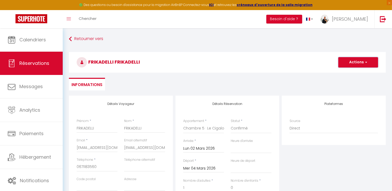
click at [357, 62] on button "Actions" at bounding box center [358, 62] width 40 height 10
click at [347, 74] on link "Enregistrer" at bounding box center [353, 73] width 41 height 7
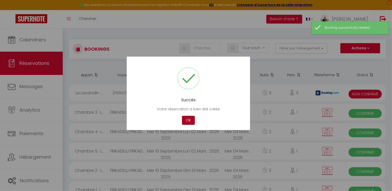
click at [188, 116] on button "OK" at bounding box center [188, 120] width 13 height 9
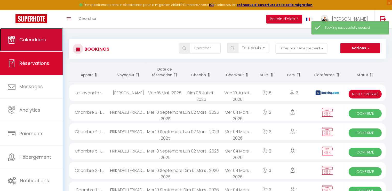
click at [20, 44] on link "Calendriers" at bounding box center [31, 39] width 63 height 23
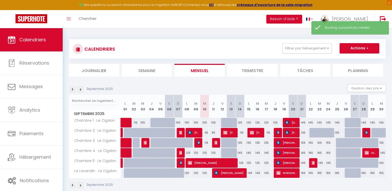
click at [81, 92] on img at bounding box center [81, 89] width 6 height 6
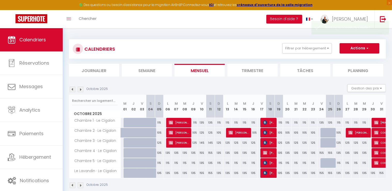
click at [81, 92] on img at bounding box center [81, 89] width 6 height 6
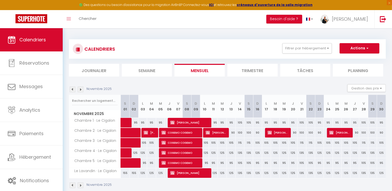
click at [81, 92] on img at bounding box center [81, 89] width 6 height 6
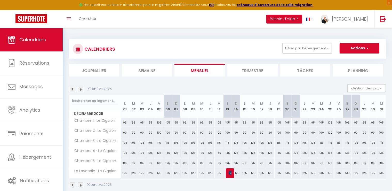
click at [81, 92] on img at bounding box center [81, 89] width 6 height 6
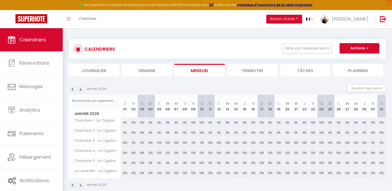
click at [81, 92] on img at bounding box center [81, 89] width 6 height 6
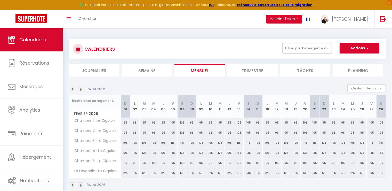
click at [81, 92] on img at bounding box center [81, 89] width 6 height 6
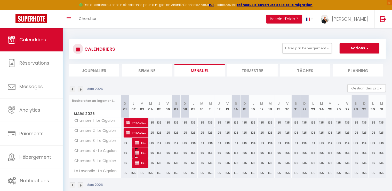
click at [137, 153] on img at bounding box center [137, 153] width 4 height 4
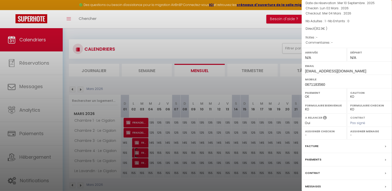
scroll to position [57, 0]
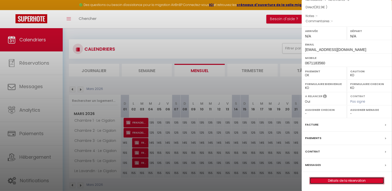
click at [354, 181] on link "Détails de la réservation" at bounding box center [347, 180] width 74 height 7
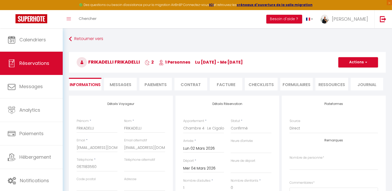
click at [202, 149] on input "Lun 02 Mars 2026" at bounding box center [203, 148] width 41 height 7
click at [191, 178] on span "1" at bounding box center [189, 178] width 11 height 10
click at [360, 64] on button "Actions" at bounding box center [358, 62] width 40 height 10
click at [351, 74] on link "Enregistrer" at bounding box center [353, 73] width 41 height 7
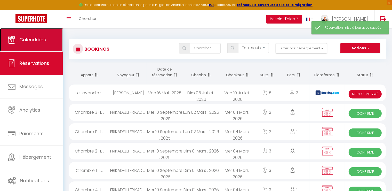
click at [20, 37] on span "Calendriers" at bounding box center [32, 39] width 27 height 6
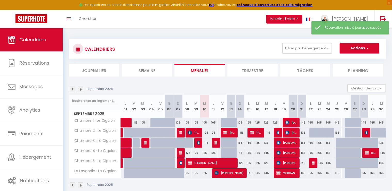
click at [82, 90] on img at bounding box center [81, 89] width 6 height 6
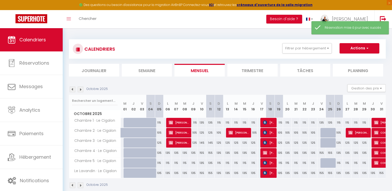
click at [82, 90] on img at bounding box center [81, 89] width 6 height 6
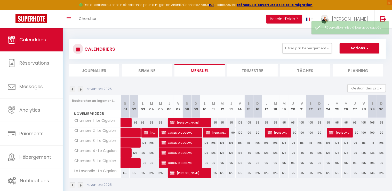
click at [82, 90] on img at bounding box center [81, 89] width 6 height 6
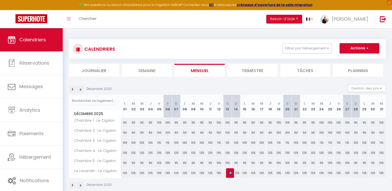
click at [82, 90] on img at bounding box center [81, 89] width 6 height 6
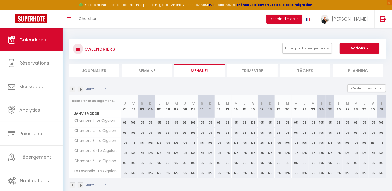
click at [82, 90] on img at bounding box center [81, 89] width 6 height 6
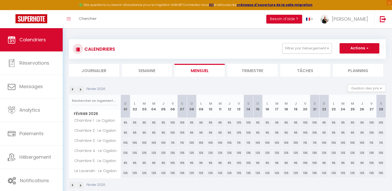
click at [82, 90] on img at bounding box center [81, 89] width 6 height 6
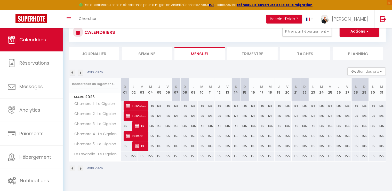
scroll to position [26, 0]
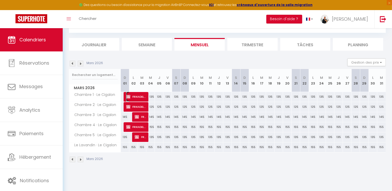
click at [128, 99] on span "FRIKADELLI FRIKADELLI" at bounding box center [136, 97] width 20 height 10
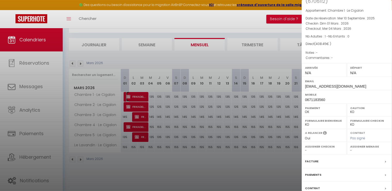
scroll to position [57, 0]
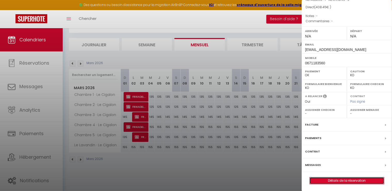
click at [356, 177] on link "Détails de la réservation" at bounding box center [347, 180] width 74 height 7
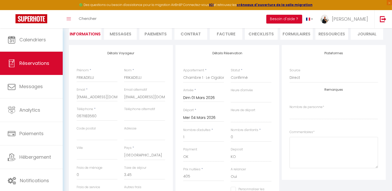
scroll to position [52, 0]
click at [196, 95] on input "Dim 01 Mars 2026" at bounding box center [203, 96] width 41 height 7
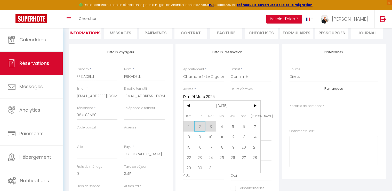
click at [198, 125] on span "2" at bounding box center [199, 126] width 11 height 10
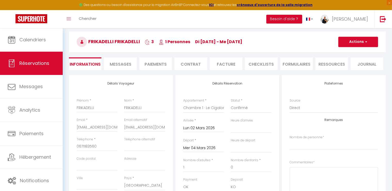
scroll to position [0, 0]
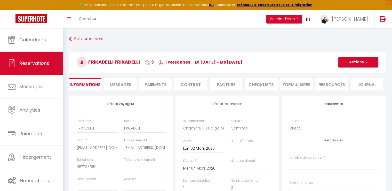
click at [352, 62] on button "Actions" at bounding box center [358, 62] width 40 height 10
click at [351, 74] on link "Enregistrer" at bounding box center [353, 73] width 41 height 7
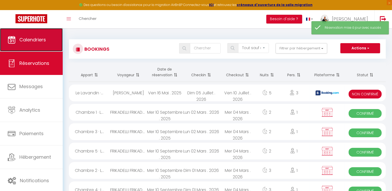
click at [22, 44] on link "Calendriers" at bounding box center [31, 39] width 63 height 23
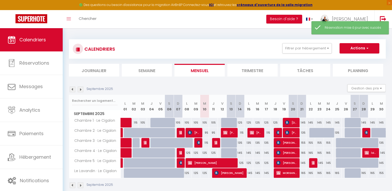
click at [81, 90] on img at bounding box center [81, 89] width 6 height 6
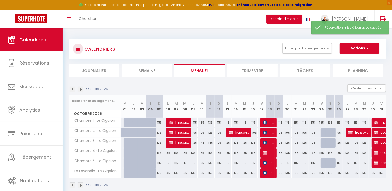
click at [81, 90] on img at bounding box center [81, 89] width 6 height 6
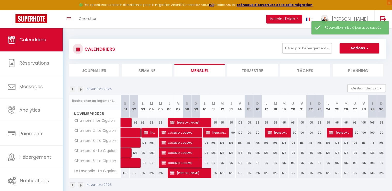
click at [81, 90] on img at bounding box center [81, 89] width 6 height 6
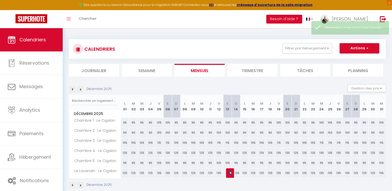
click at [81, 90] on img at bounding box center [81, 89] width 6 height 6
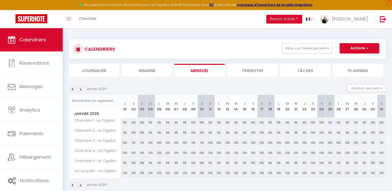
click at [81, 90] on img at bounding box center [81, 89] width 6 height 6
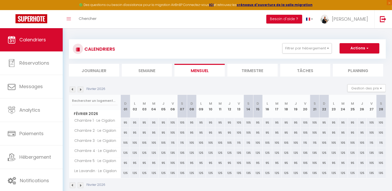
click at [81, 90] on img at bounding box center [81, 89] width 6 height 6
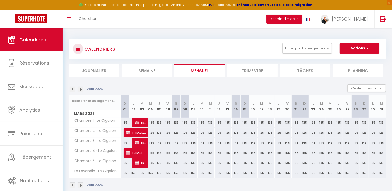
drag, startPoint x: 81, startPoint y: 90, endPoint x: 147, endPoint y: 131, distance: 77.5
click at [147, 131] on div "125" at bounding box center [150, 133] width 9 height 10
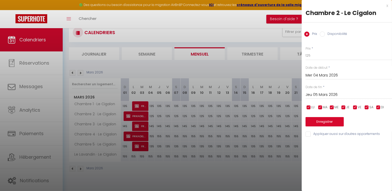
scroll to position [26, 0]
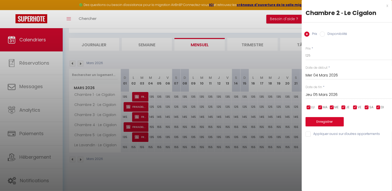
click at [133, 108] on div at bounding box center [196, 95] width 392 height 191
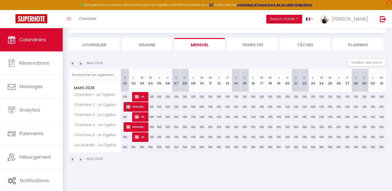
click at [134, 106] on span "FRIKADELLI FRIKADELLI" at bounding box center [136, 107] width 20 height 10
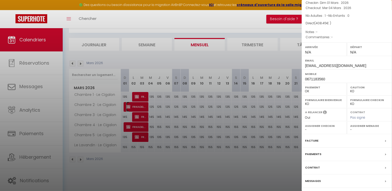
scroll to position [57, 0]
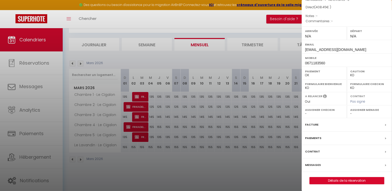
click at [358, 183] on div "x [PERSON_NAME] ( 6706098 ) Appartement : Chambre 2 · Le Cigalon Date de réserv…" at bounding box center [347, 67] width 90 height 249
click at [357, 180] on link "Détails de la réservation" at bounding box center [347, 180] width 74 height 7
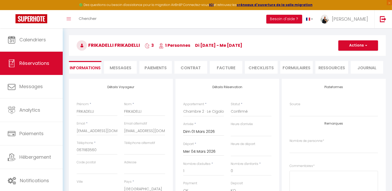
scroll to position [26, 0]
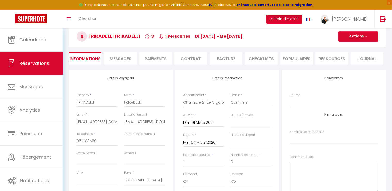
click at [201, 122] on input "Dim 01 Mars 2026" at bounding box center [203, 122] width 41 height 7
click at [200, 150] on span "2" at bounding box center [199, 152] width 11 height 10
click at [349, 39] on button "Actions" at bounding box center [358, 36] width 40 height 10
click at [348, 48] on link "Enregistrer" at bounding box center [353, 47] width 41 height 7
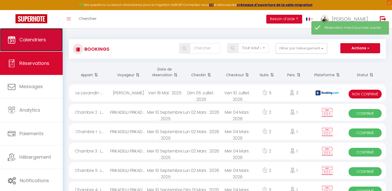
click at [34, 41] on span "Calendriers" at bounding box center [32, 39] width 27 height 6
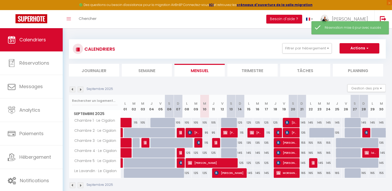
click at [82, 89] on img at bounding box center [81, 89] width 6 height 6
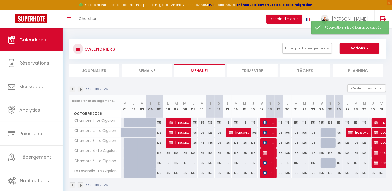
click at [82, 89] on img at bounding box center [81, 89] width 6 height 6
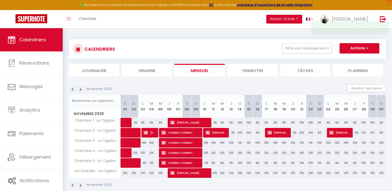
click at [82, 89] on img at bounding box center [81, 89] width 6 height 6
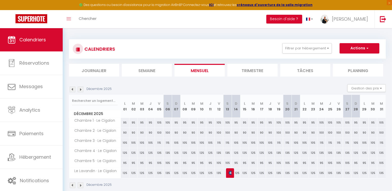
click at [82, 89] on img at bounding box center [81, 89] width 6 height 6
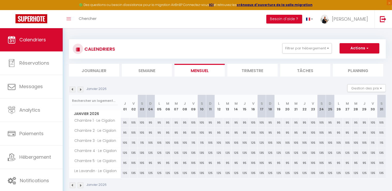
click at [82, 89] on img at bounding box center [81, 89] width 6 height 6
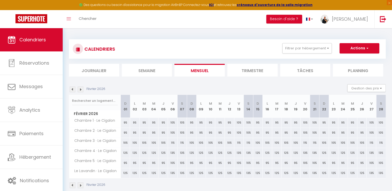
click at [82, 89] on img at bounding box center [81, 89] width 6 height 6
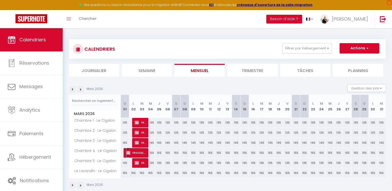
click at [140, 154] on span "FRIKADELLI FRIKADELLI" at bounding box center [136, 153] width 20 height 10
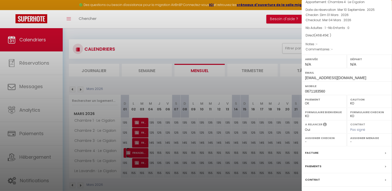
scroll to position [57, 0]
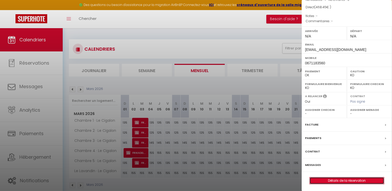
click at [355, 180] on link "Détails de la réservation" at bounding box center [347, 180] width 74 height 7
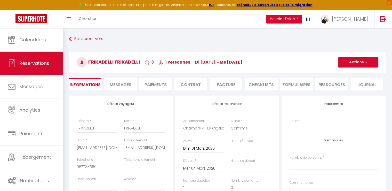
click at [358, 58] on button "Actions" at bounding box center [358, 62] width 40 height 10
click at [345, 79] on link "Dupliquer" at bounding box center [353, 80] width 41 height 7
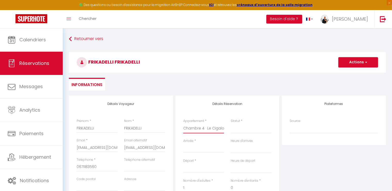
click at [196, 128] on select "Chambre 1 · Le Cigalon Chambre 2 · Le Cigalon Chambre 3 · Le Cigalon Chambre 4 …" at bounding box center [203, 128] width 41 height 10
click at [183, 123] on select "Chambre 1 · Le Cigalon Chambre 2 · Le Cigalon Chambre 3 · Le Cigalon Chambre 4 …" at bounding box center [203, 128] width 41 height 10
click at [202, 148] on input "Arrivée" at bounding box center [203, 148] width 41 height 7
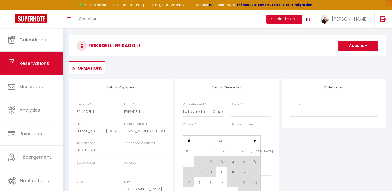
scroll to position [26, 0]
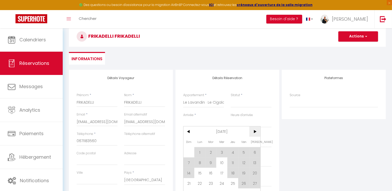
click at [255, 133] on span ">" at bounding box center [254, 131] width 11 height 10
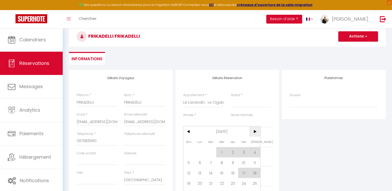
click at [255, 133] on span ">" at bounding box center [254, 131] width 11 height 10
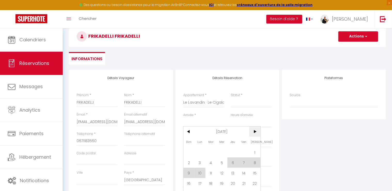
click at [255, 133] on span ">" at bounding box center [254, 131] width 11 height 10
click at [192, 154] on span "1" at bounding box center [189, 152] width 11 height 10
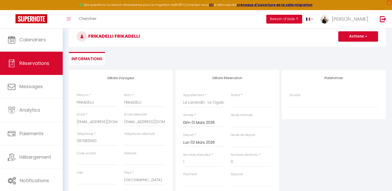
click at [200, 141] on input "Lun 02 Mars 2026" at bounding box center [203, 142] width 41 height 7
click at [221, 171] on span "4" at bounding box center [221, 172] width 11 height 10
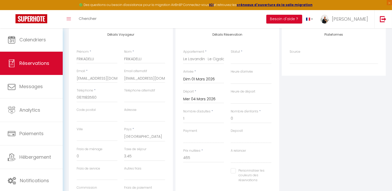
scroll to position [0, 0]
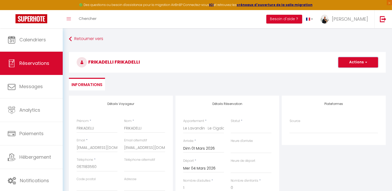
click at [361, 60] on button "Actions" at bounding box center [358, 62] width 40 height 10
click at [347, 73] on link "Enregistrer" at bounding box center [353, 73] width 41 height 7
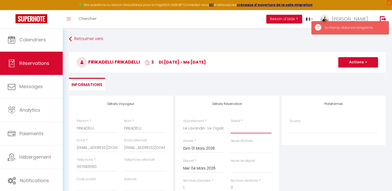
click at [238, 130] on select "Confirmé Non Confirmé [PERSON_NAME] par le voyageur No Show Request" at bounding box center [251, 128] width 41 height 10
click at [231, 123] on select "Confirmé Non Confirmé [PERSON_NAME] par le voyageur No Show Request" at bounding box center [251, 128] width 41 height 10
click at [357, 62] on button "Actions" at bounding box center [358, 62] width 40 height 10
click at [348, 74] on link "Enregistrer" at bounding box center [353, 73] width 41 height 7
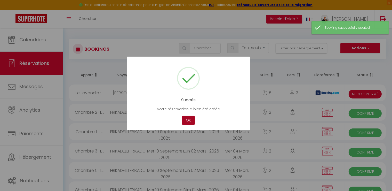
click at [189, 121] on button "OK" at bounding box center [188, 120] width 13 height 9
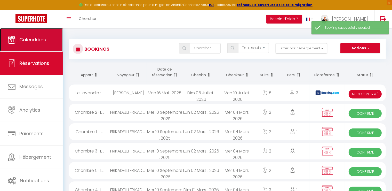
click at [32, 46] on link "Calendriers" at bounding box center [31, 39] width 63 height 23
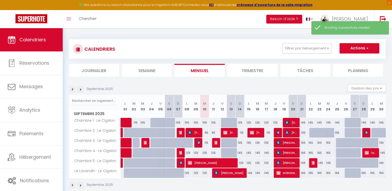
click at [79, 90] on img at bounding box center [81, 89] width 6 height 6
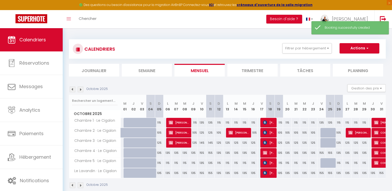
click at [79, 90] on img at bounding box center [81, 89] width 6 height 6
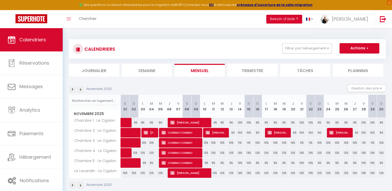
click at [79, 90] on img at bounding box center [81, 89] width 6 height 6
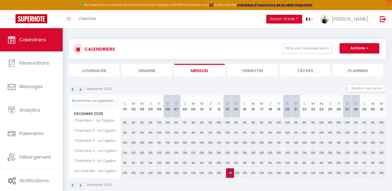
click at [79, 90] on img at bounding box center [81, 89] width 6 height 6
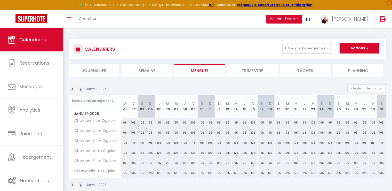
click at [79, 90] on img at bounding box center [81, 89] width 6 height 6
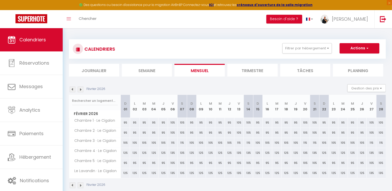
click at [79, 90] on img at bounding box center [81, 89] width 6 height 6
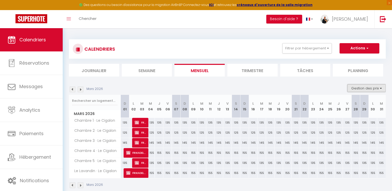
click at [363, 86] on button "Gestion des prix" at bounding box center [366, 88] width 38 height 8
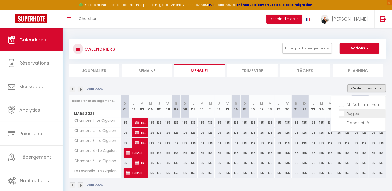
click at [342, 114] on input "Règles" at bounding box center [362, 112] width 46 height 5
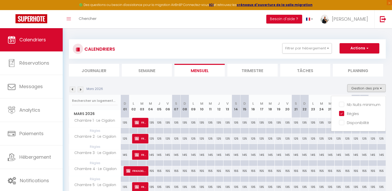
click at [166, 131] on div at bounding box center [167, 131] width 9 height 6
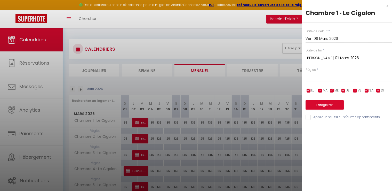
click at [322, 58] on input "[PERSON_NAME] 07 Mars 2026" at bounding box center [349, 58] width 86 height 7
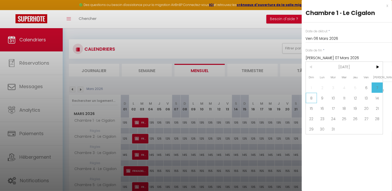
click at [311, 97] on span "8" at bounding box center [311, 98] width 11 height 10
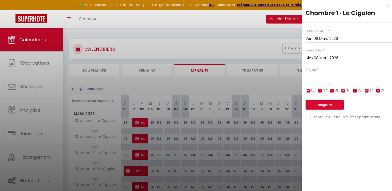
click at [321, 79] on select "Aucun No Checkin No Checkout Pas d'arrivée / Pas de départ" at bounding box center [349, 77] width 86 height 10
click at [306, 72] on select "Aucun No Checkin No Checkout Pas d'arrivée / Pas de départ" at bounding box center [349, 77] width 86 height 10
click at [306, 116] on input "Appliquer aussi sur d'autres appartements" at bounding box center [349, 117] width 86 height 5
click at [318, 103] on button "Enregistrer" at bounding box center [325, 104] width 38 height 9
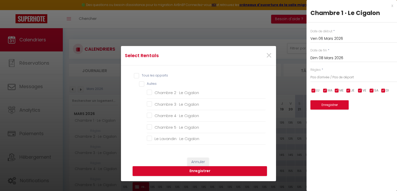
click at [137, 76] on input "Tous les apparts" at bounding box center [200, 75] width 132 height 5
click at [187, 170] on button "Enregistrer" at bounding box center [199, 171] width 134 height 10
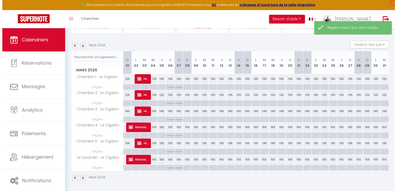
scroll to position [44, 0]
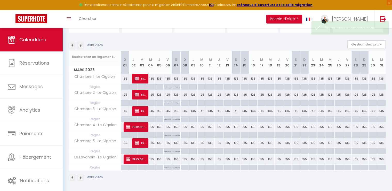
click at [227, 87] on div at bounding box center [227, 87] width 9 height 6
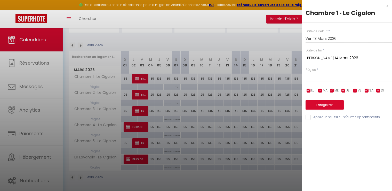
click at [313, 60] on input "[PERSON_NAME] 14 Mars 2026" at bounding box center [349, 58] width 86 height 7
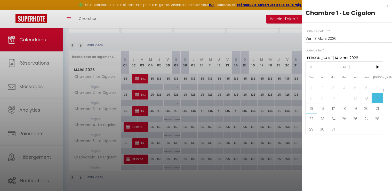
click at [313, 112] on span "15" at bounding box center [311, 108] width 11 height 10
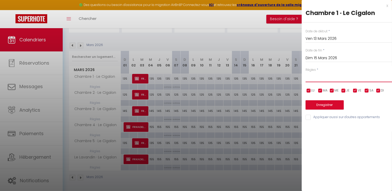
click at [318, 78] on select "Aucun No Checkin No Checkout Pas d'arrivée / Pas de départ" at bounding box center [349, 77] width 86 height 10
click at [306, 72] on select "Aucun No Checkin No Checkout Pas d'arrivée / Pas de départ" at bounding box center [349, 77] width 86 height 10
click at [307, 116] on input "Appliquer aussi sur d'autres appartements" at bounding box center [349, 117] width 86 height 5
click at [322, 103] on button "Enregistrer" at bounding box center [325, 104] width 38 height 9
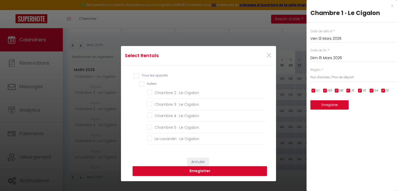
click at [134, 75] on input "Tous les apparts" at bounding box center [200, 75] width 132 height 5
click at [186, 170] on button "Enregistrer" at bounding box center [199, 171] width 134 height 10
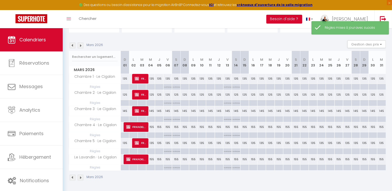
click at [287, 87] on div at bounding box center [287, 87] width 9 height 6
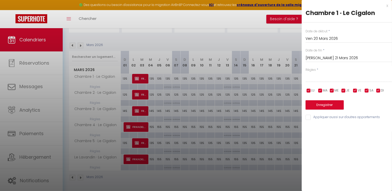
click at [315, 59] on input "[PERSON_NAME] 21 Mars 2026" at bounding box center [349, 58] width 86 height 7
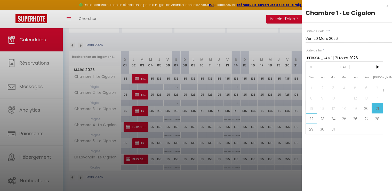
click at [312, 119] on span "22" at bounding box center [311, 118] width 11 height 10
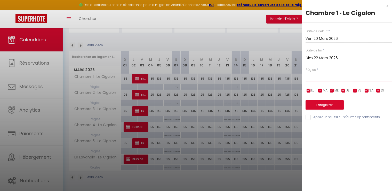
click at [311, 74] on select "Aucun No Checkin No Checkout Pas d'arrivée / Pas de départ" at bounding box center [349, 77] width 86 height 10
click at [306, 72] on select "Aucun No Checkin No Checkout Pas d'arrivée / Pas de départ" at bounding box center [349, 77] width 86 height 10
click at [310, 117] on input "Appliquer aussi sur d'autres appartements" at bounding box center [349, 117] width 86 height 5
click at [318, 101] on button "Enregistrer" at bounding box center [325, 104] width 38 height 9
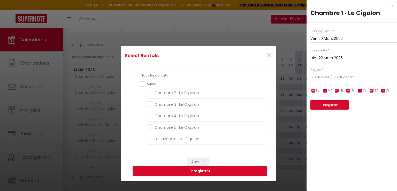
click at [134, 75] on input "Tous les apparts" at bounding box center [200, 75] width 132 height 5
click at [207, 171] on button "Enregistrer" at bounding box center [199, 171] width 134 height 10
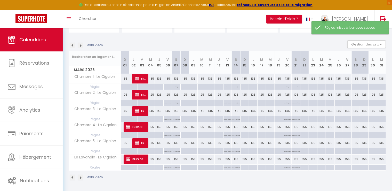
click at [350, 86] on div at bounding box center [347, 87] width 9 height 6
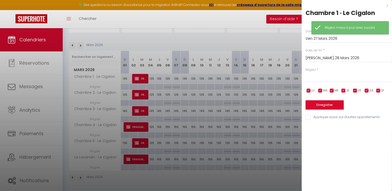
click at [324, 57] on input "[PERSON_NAME] 28 Mars 2026" at bounding box center [349, 58] width 86 height 7
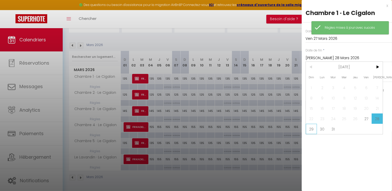
click at [309, 125] on span "29" at bounding box center [311, 129] width 11 height 10
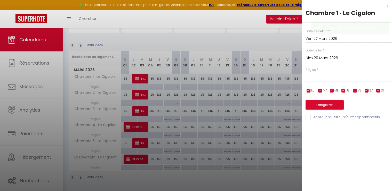
click at [319, 79] on select "Aucun No Checkin No Checkout Pas d'arrivée / Pas de départ" at bounding box center [349, 77] width 86 height 10
click at [306, 72] on select "Aucun No Checkin No Checkout Pas d'arrivée / Pas de départ" at bounding box center [349, 77] width 86 height 10
click at [309, 119] on input "Appliquer aussi sur d'autres appartements" at bounding box center [349, 117] width 86 height 5
click at [314, 111] on div "Date de début * Ven 27 Mars 2026 < [DATE] > Dim Lun Mar Mer Jeu Ven Sam 1 2 3 4…" at bounding box center [347, 71] width 90 height 98
click at [315, 105] on button "Enregistrer" at bounding box center [325, 104] width 38 height 9
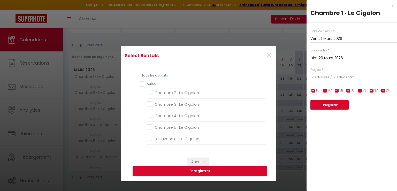
click at [136, 75] on input "Tous les apparts" at bounding box center [200, 75] width 132 height 5
click at [202, 172] on button "Enregistrer" at bounding box center [199, 171] width 134 height 10
